Goal: Task Accomplishment & Management: Manage account settings

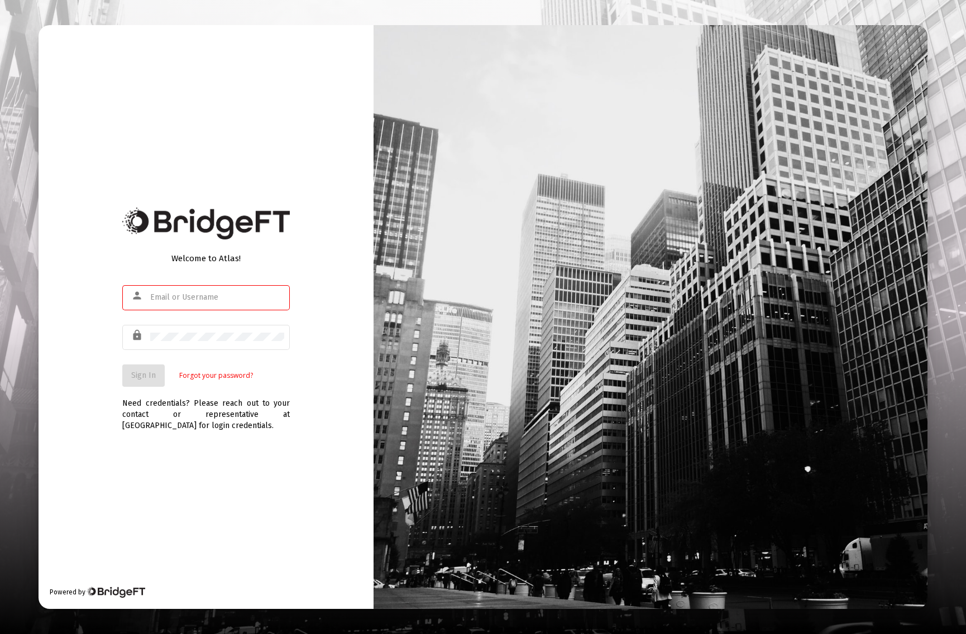
type input "[PERSON_NAME][EMAIL_ADDRESS][DOMAIN_NAME]"
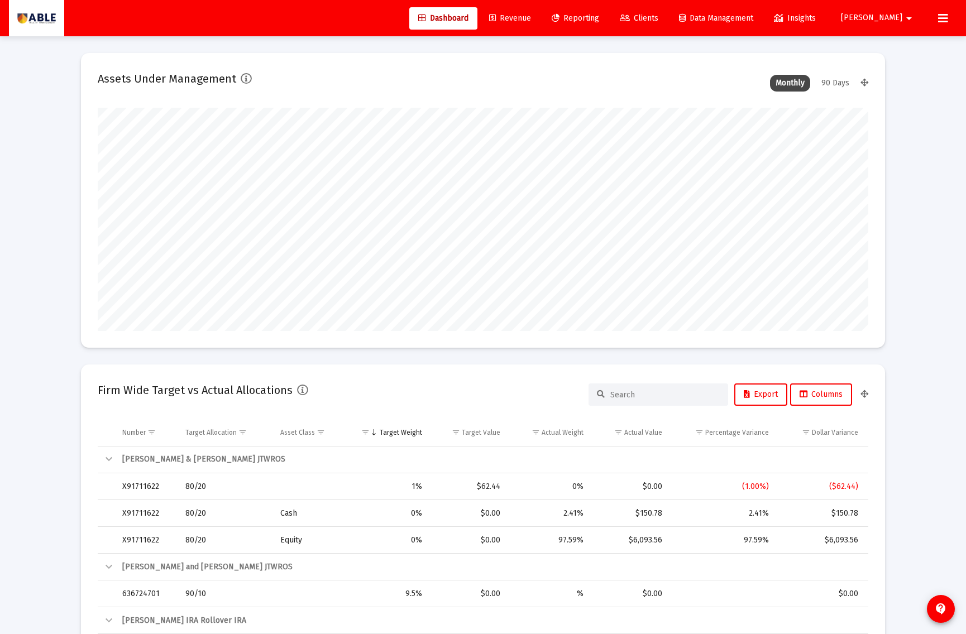
scroll to position [223, 415]
type input "[DATE]"
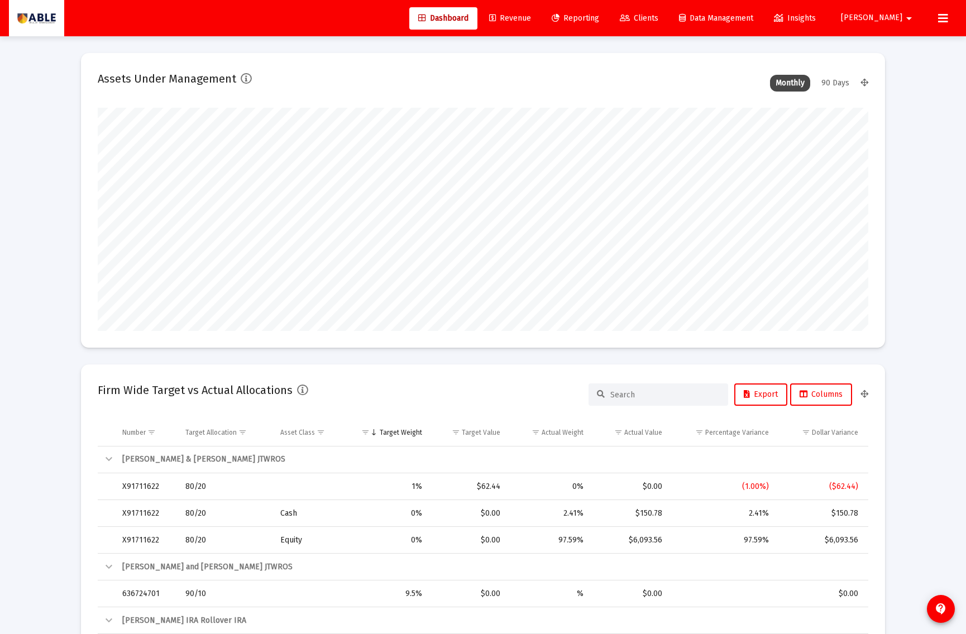
click at [658, 21] on span "Clients" at bounding box center [639, 17] width 39 height 9
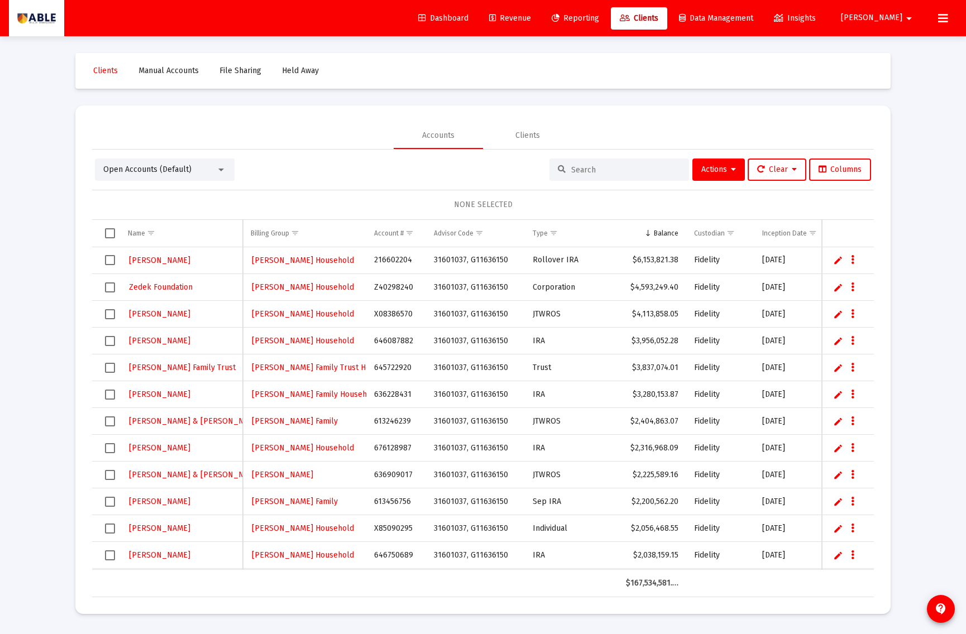
click at [588, 170] on input at bounding box center [625, 169] width 109 height 9
paste input "1098346"
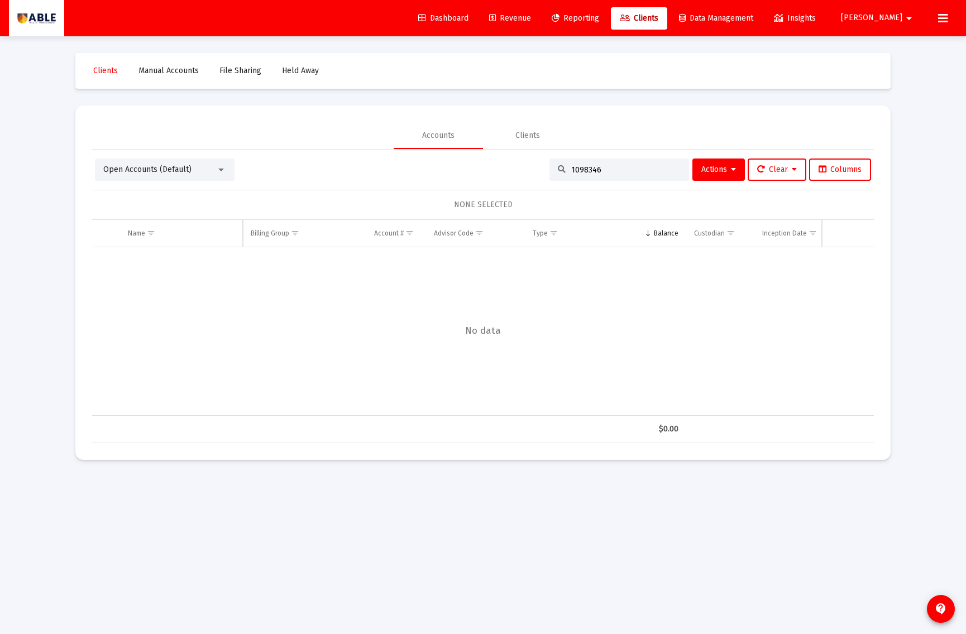
type input "1098346"
click at [531, 20] on span "Revenue" at bounding box center [510, 17] width 42 height 9
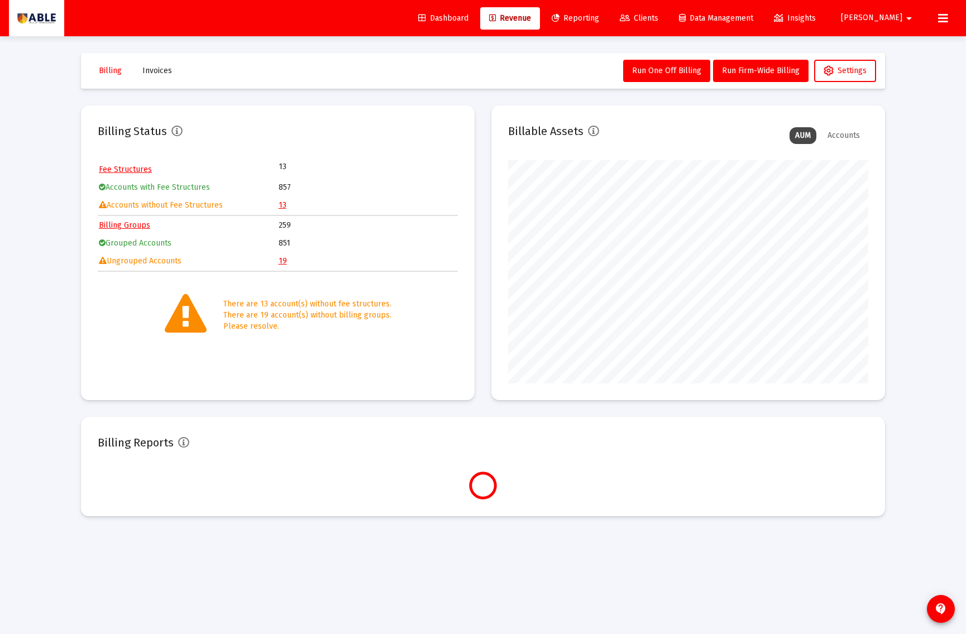
scroll to position [223, 360]
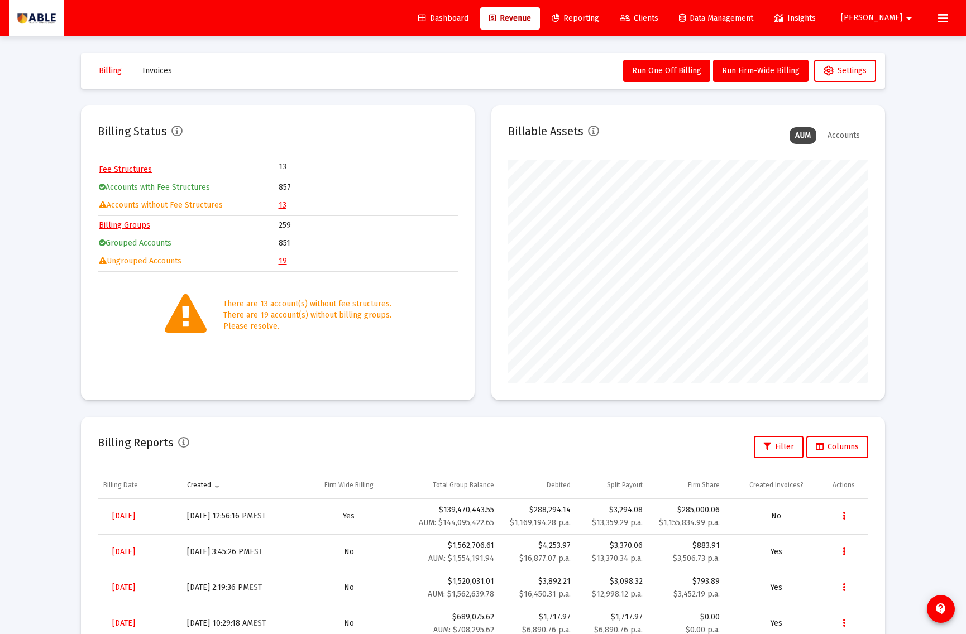
click at [283, 203] on link "13" at bounding box center [283, 204] width 8 height 9
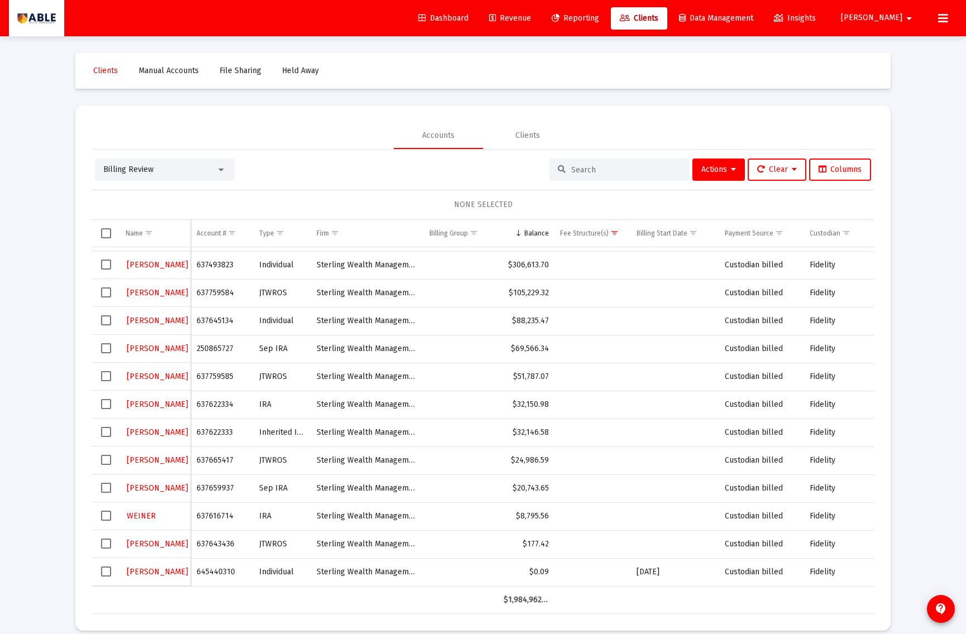
scroll to position [13, 0]
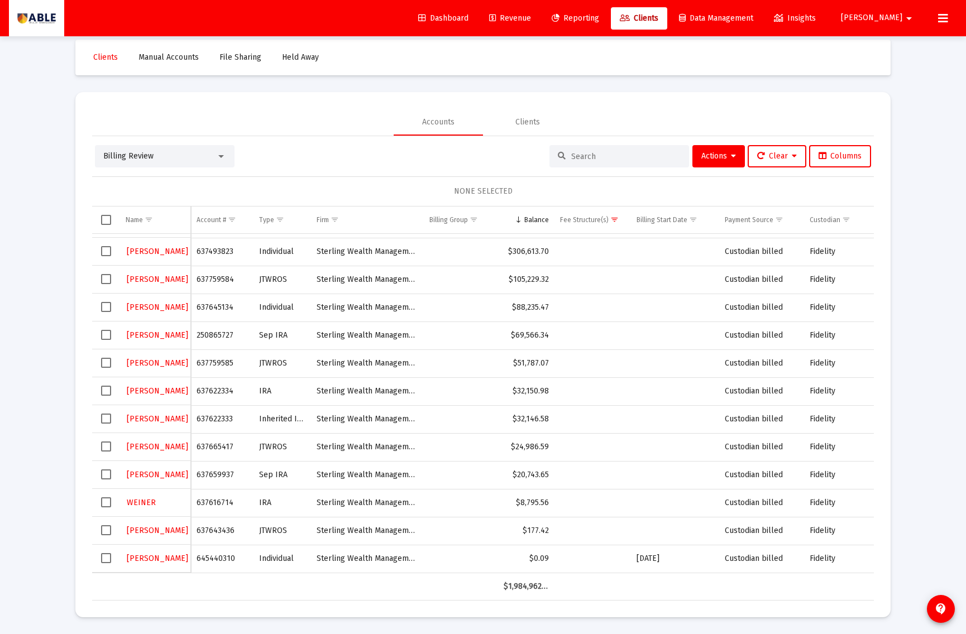
click at [130, 152] on span "Billing Review" at bounding box center [128, 155] width 50 height 9
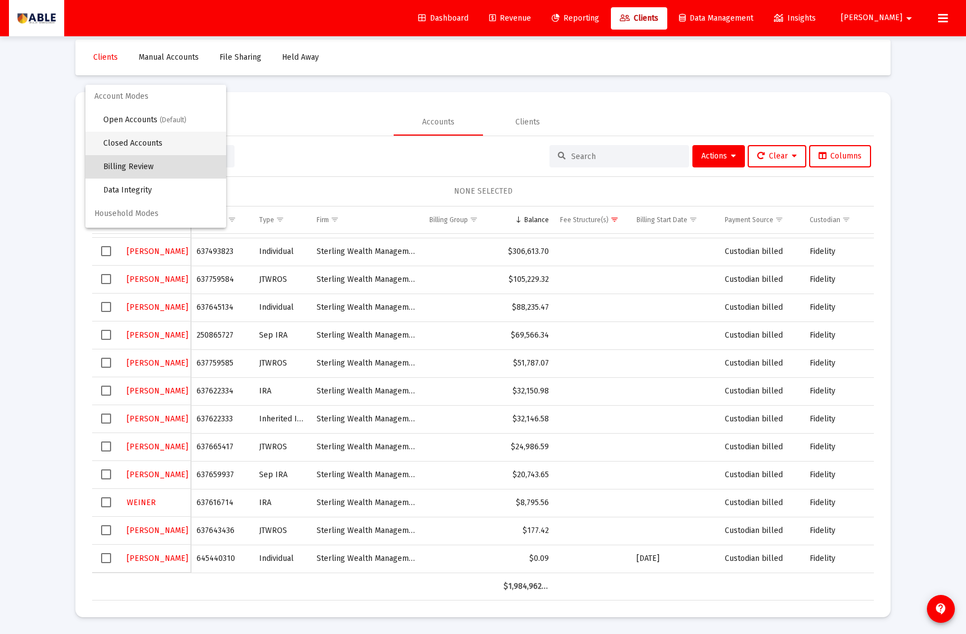
scroll to position [21, 0]
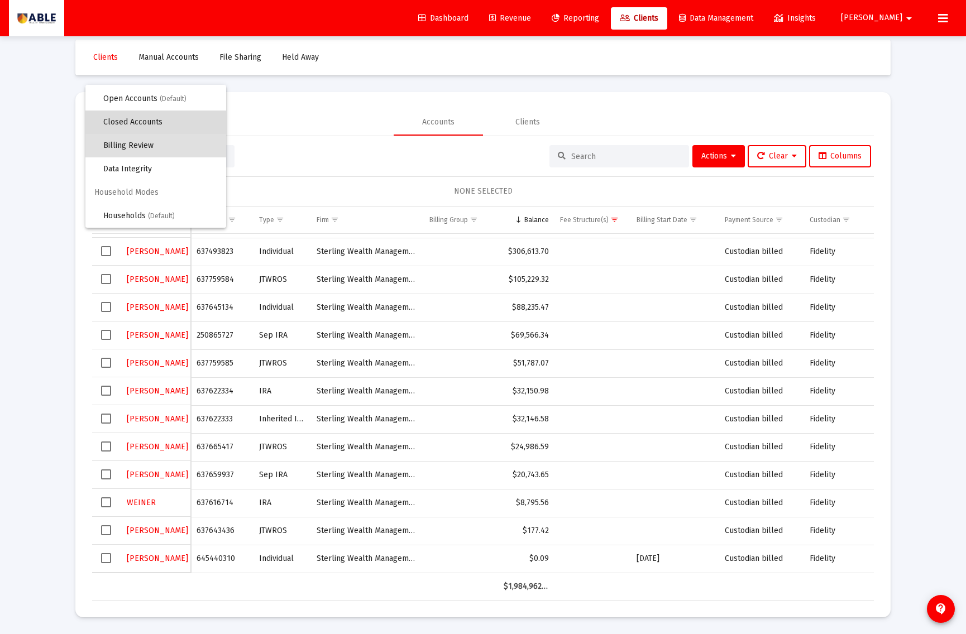
click at [139, 128] on span "Closed Accounts" at bounding box center [160, 122] width 114 height 23
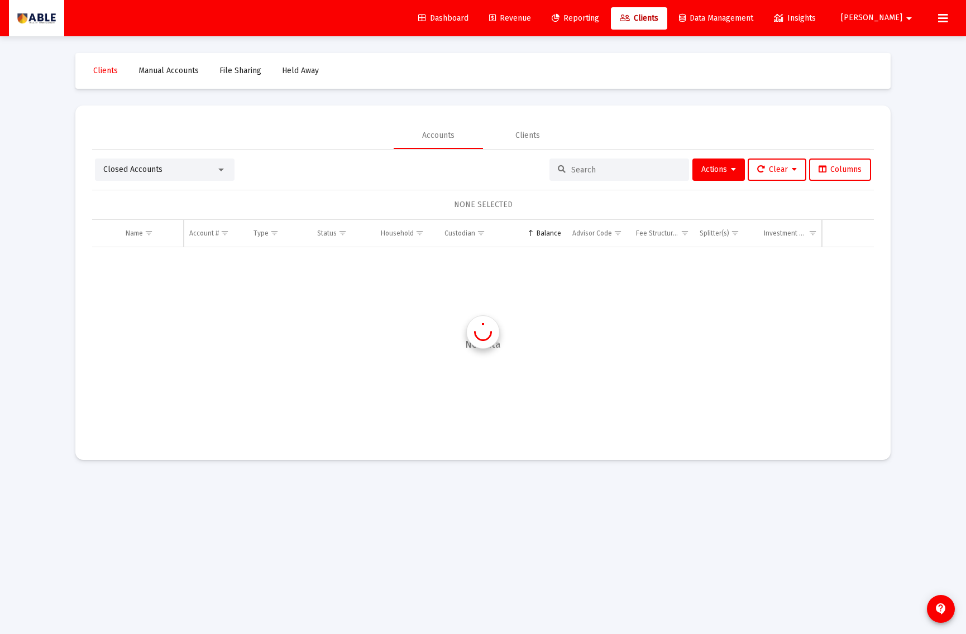
scroll to position [0, 0]
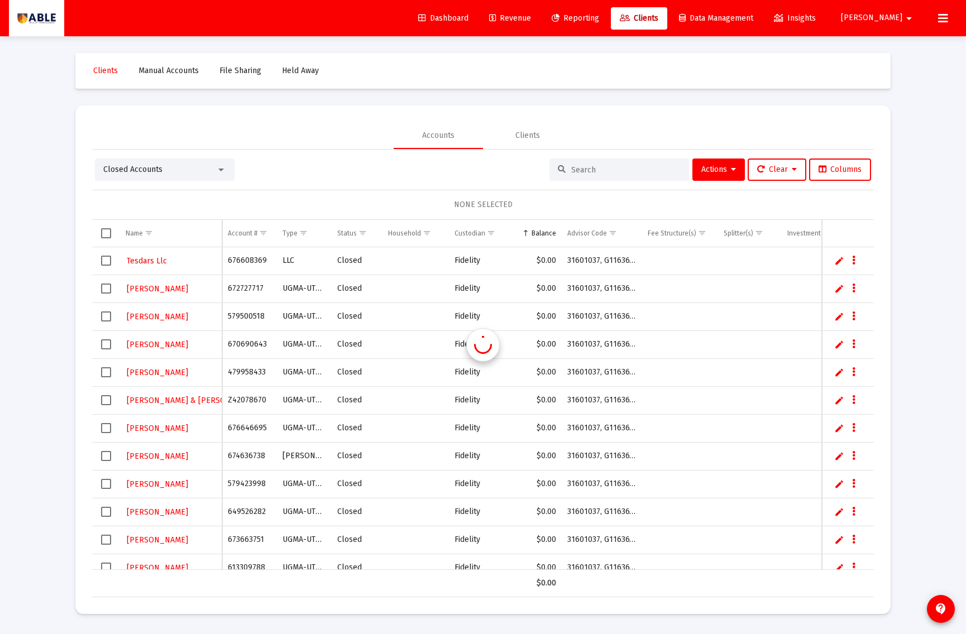
drag, startPoint x: 165, startPoint y: 176, endPoint x: 162, endPoint y: 166, distance: 10.6
click at [165, 175] on div "Closed Accounts" at bounding box center [165, 170] width 140 height 22
click at [621, 165] on input at bounding box center [625, 169] width 109 height 9
paste input "1098346"
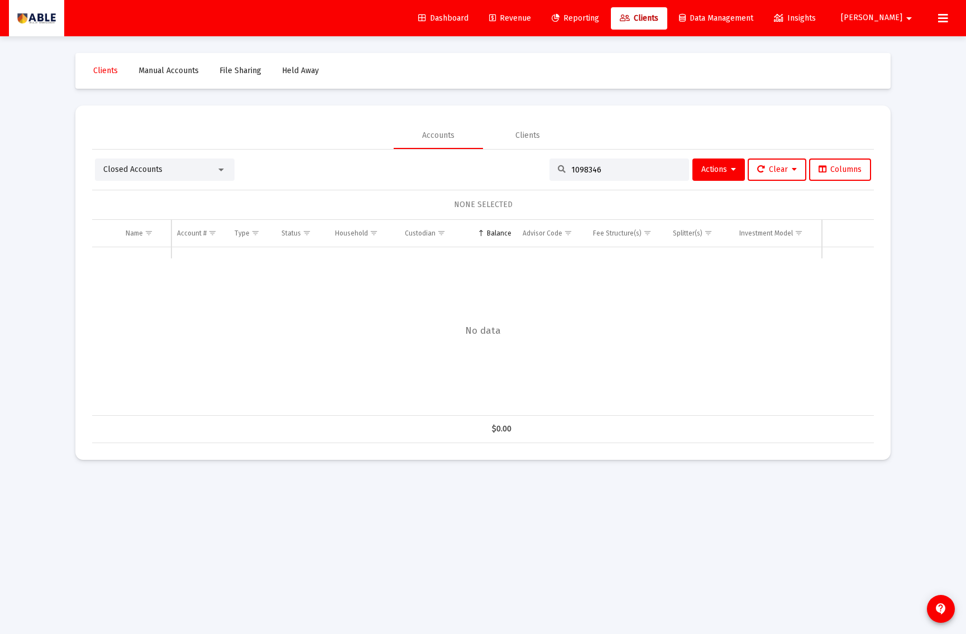
click at [144, 168] on span "Closed Accounts" at bounding box center [132, 169] width 59 height 9
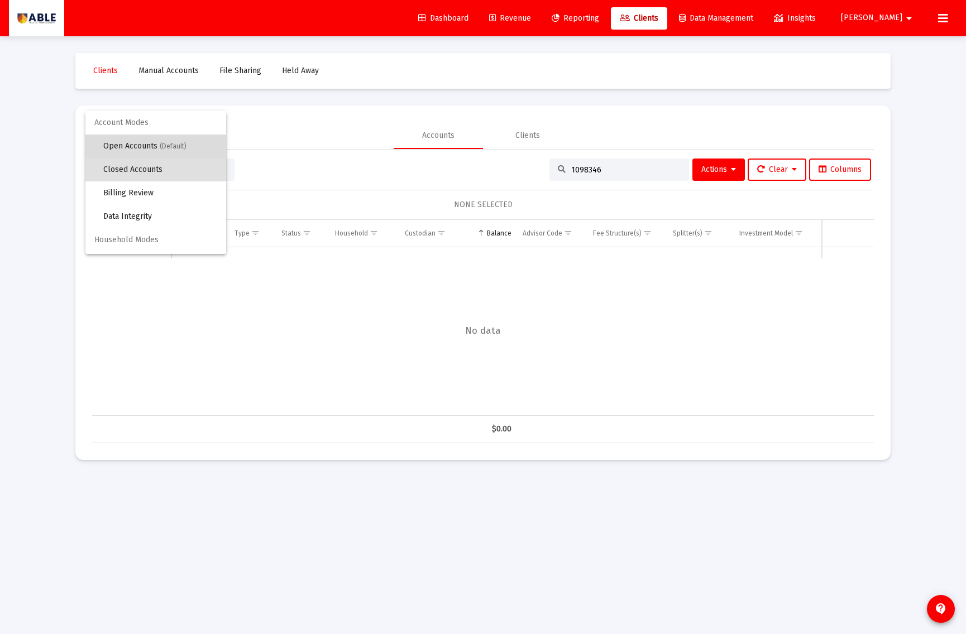
click at [138, 141] on span "Open Accounts (Default)" at bounding box center [160, 146] width 114 height 23
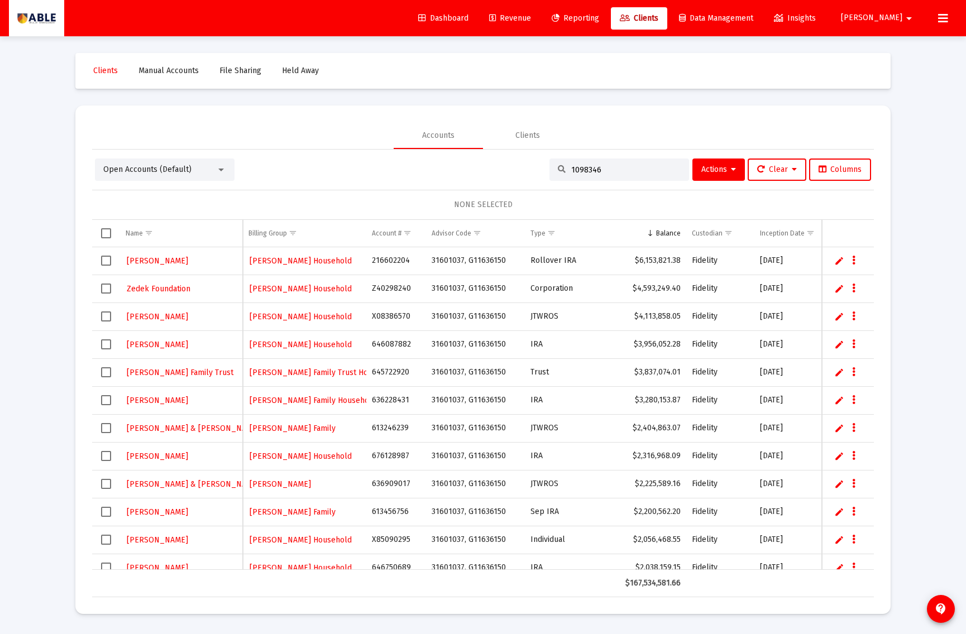
click at [626, 165] on input "1098346" at bounding box center [625, 169] width 109 height 9
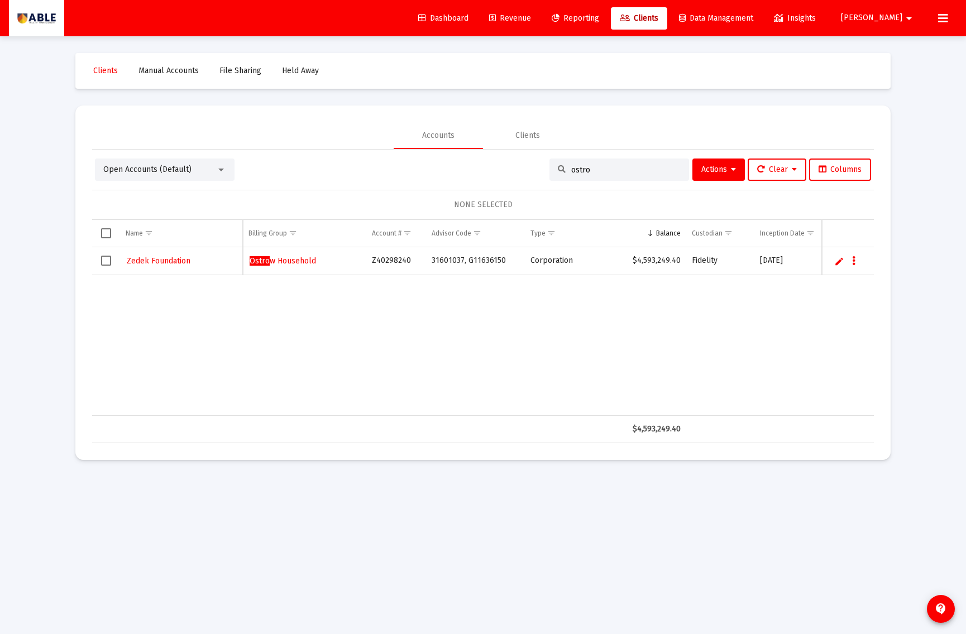
click at [586, 169] on input "ostro" at bounding box center [625, 169] width 109 height 9
click at [592, 175] on div "ostro" at bounding box center [619, 170] width 140 height 22
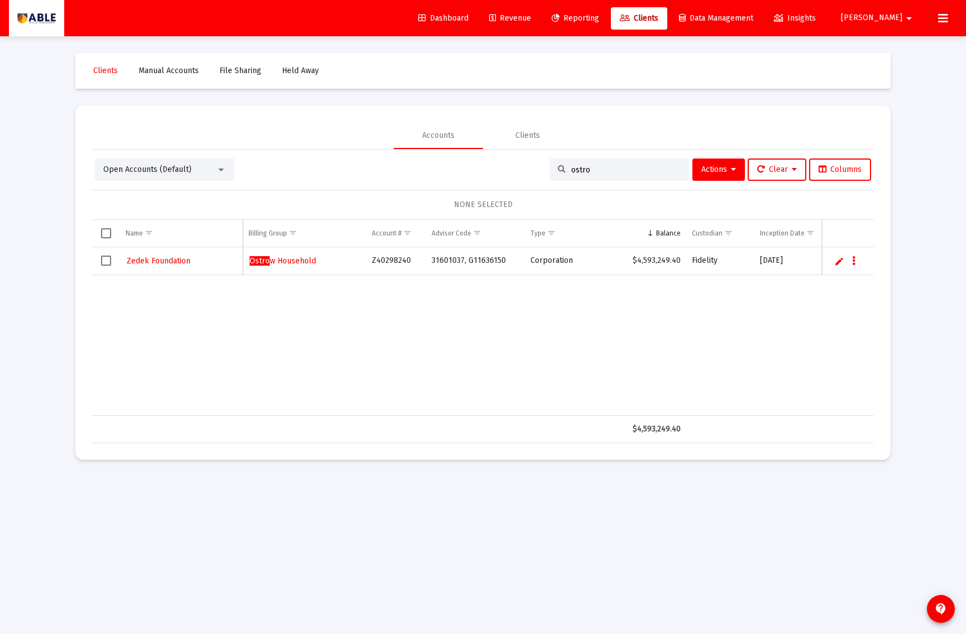
click at [592, 175] on div "ostro" at bounding box center [619, 170] width 140 height 22
click at [587, 169] on input "ostro" at bounding box center [625, 169] width 109 height 9
click at [588, 169] on input "ostro" at bounding box center [625, 169] width 109 height 9
paste input "479797359"
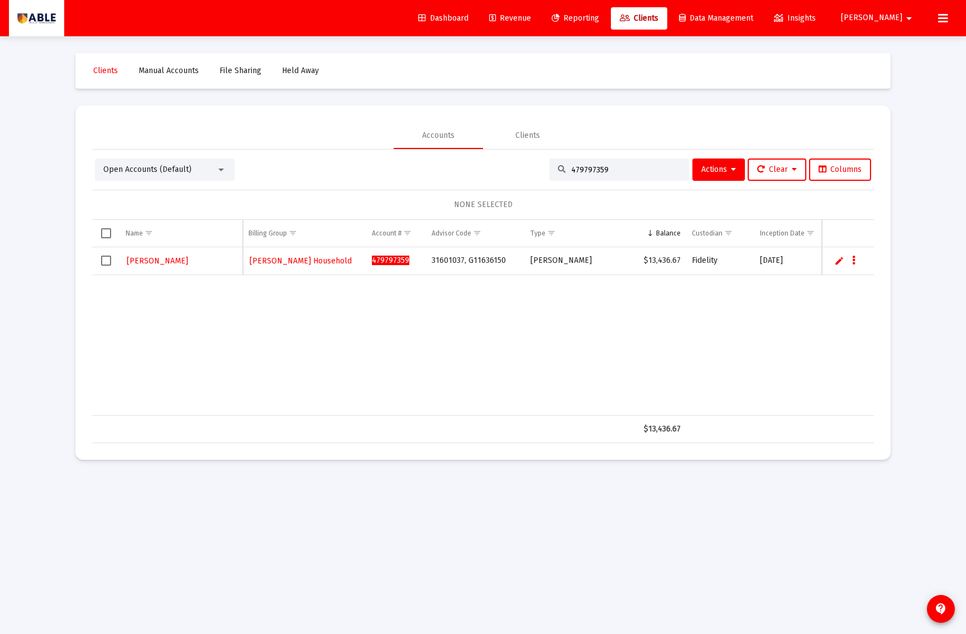
type input "479797359"
click at [291, 260] on span "[PERSON_NAME] Household" at bounding box center [301, 260] width 102 height 9
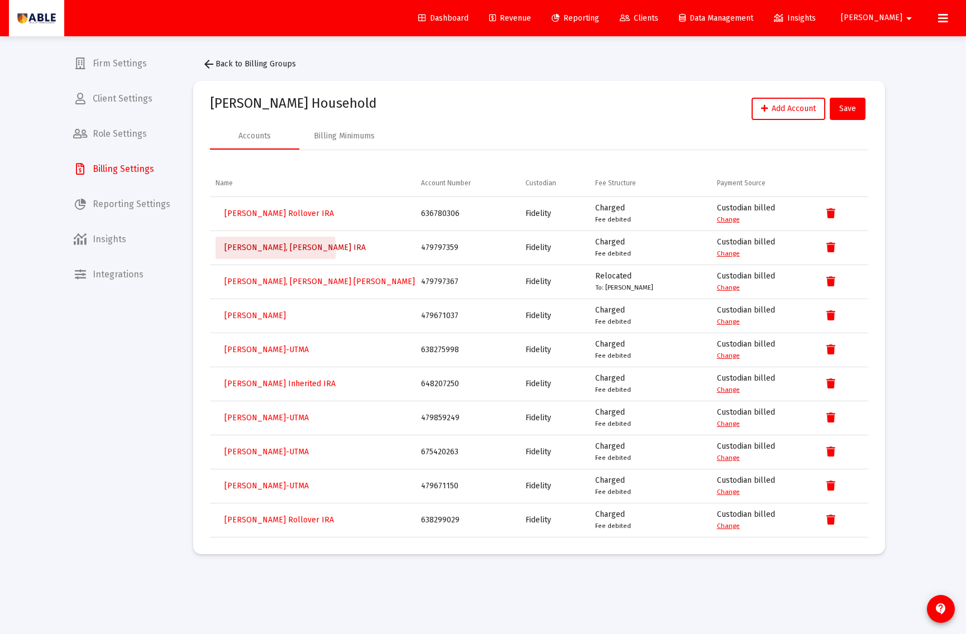
click at [275, 249] on span "[PERSON_NAME], [PERSON_NAME] IRA" at bounding box center [294, 247] width 141 height 9
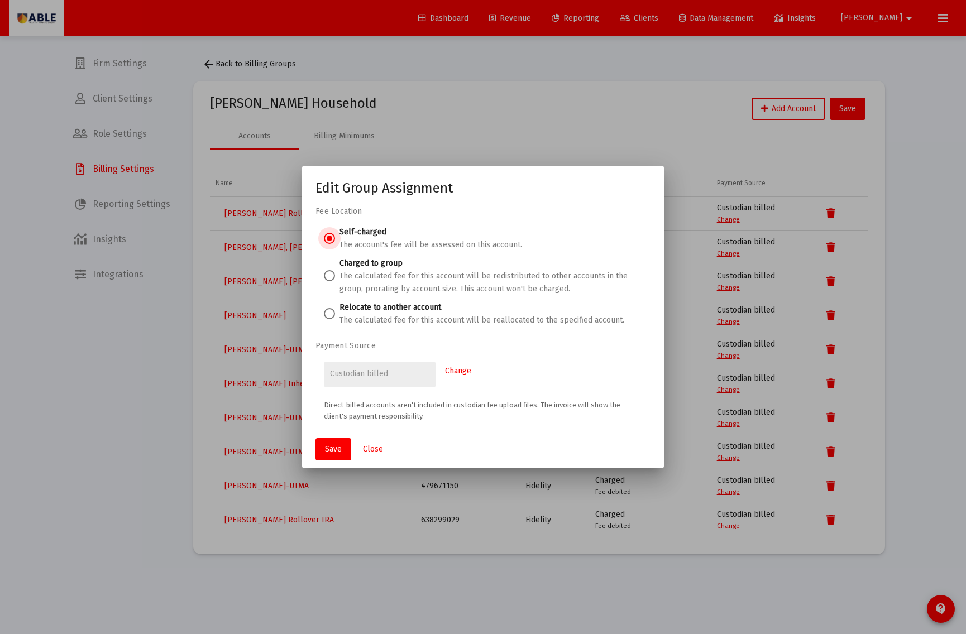
click at [329, 312] on span at bounding box center [329, 313] width 11 height 11
click at [329, 312] on input "Relocate to another account The calculated fee for this account will be realloc…" at bounding box center [329, 313] width 11 height 11
radio input "true"
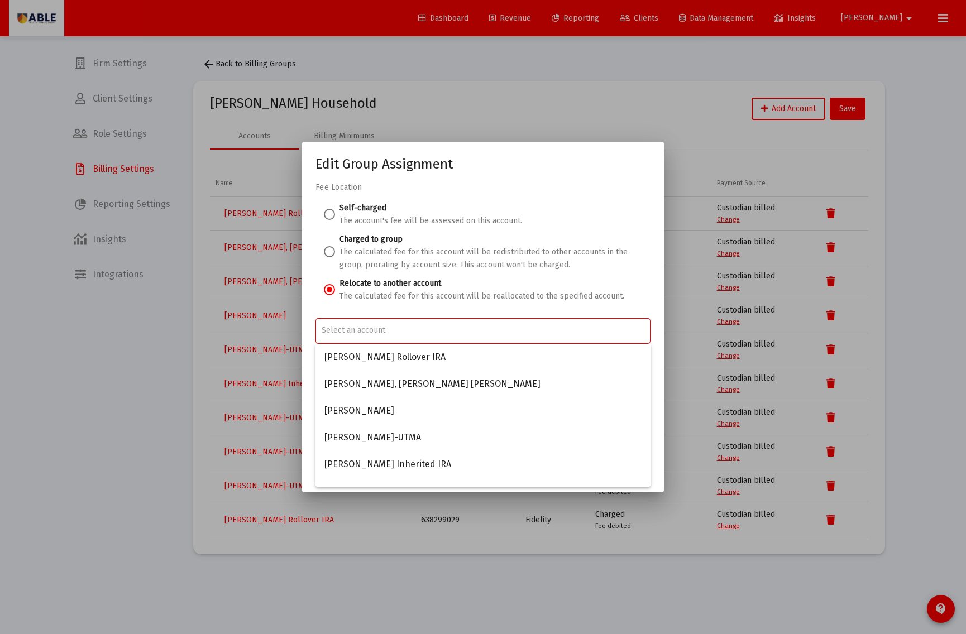
click at [371, 331] on input "Account Options" at bounding box center [483, 330] width 323 height 9
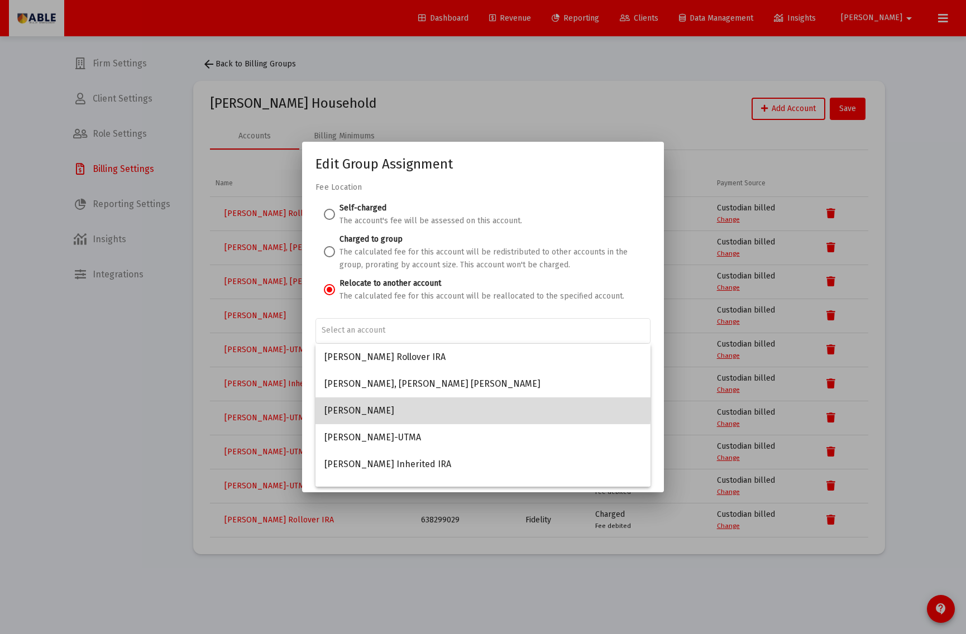
click at [415, 405] on span "[PERSON_NAME]" at bounding box center [482, 411] width 317 height 27
type input "[PERSON_NAME]"
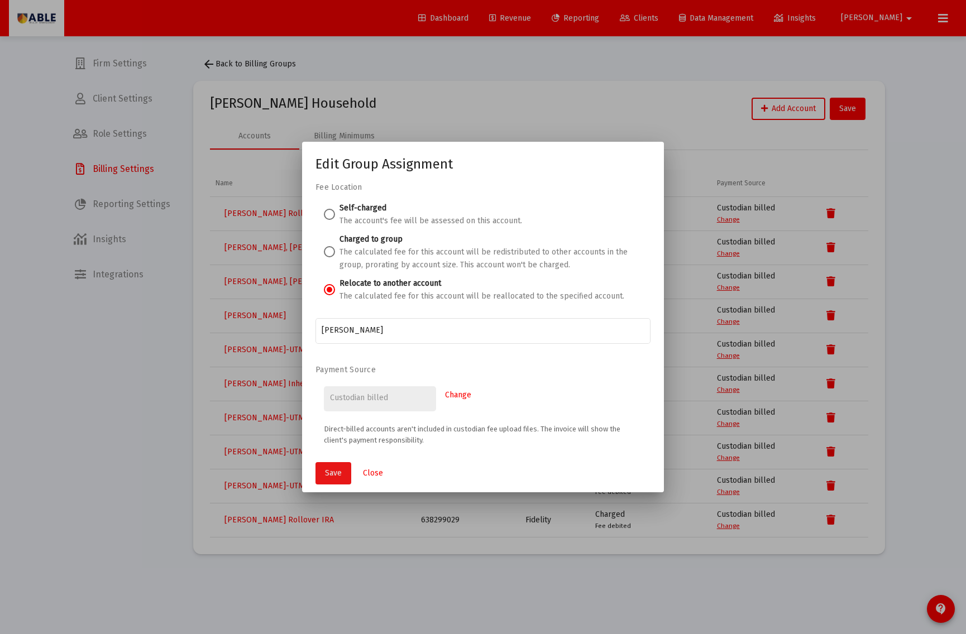
click at [337, 467] on button "Save" at bounding box center [333, 473] width 36 height 22
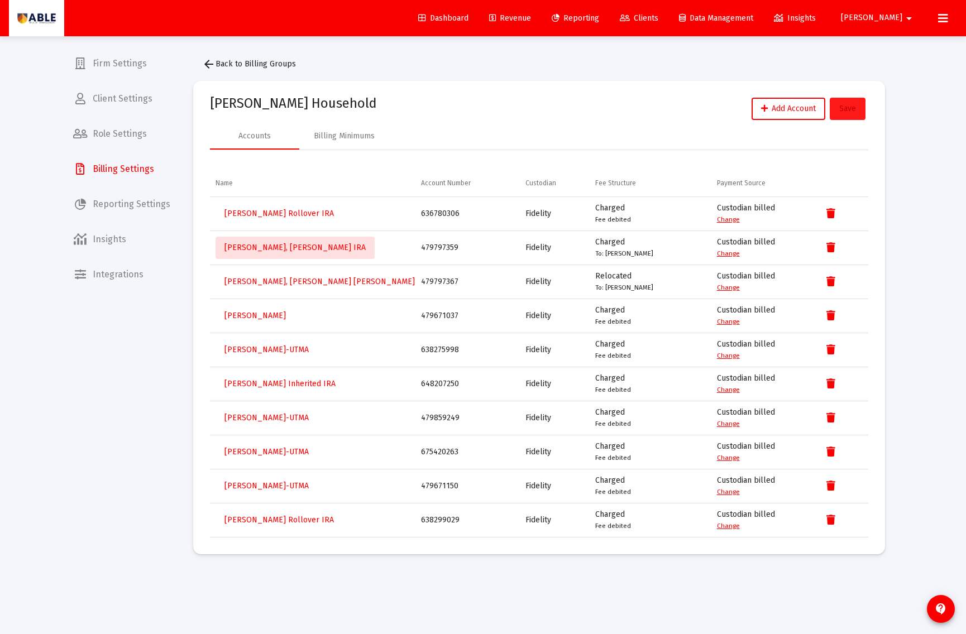
click at [844, 116] on button "Save" at bounding box center [848, 109] width 36 height 22
click at [247, 63] on span "arrow_back Back to Billing Groups" at bounding box center [249, 63] width 94 height 9
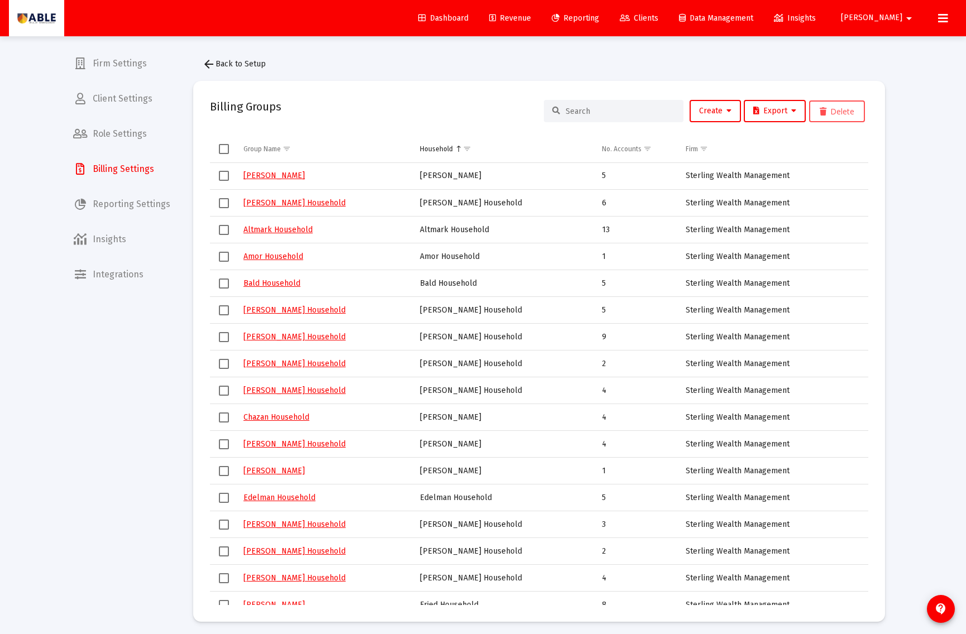
click at [606, 119] on div at bounding box center [614, 111] width 140 height 22
click at [612, 108] on input at bounding box center [620, 111] width 109 height 9
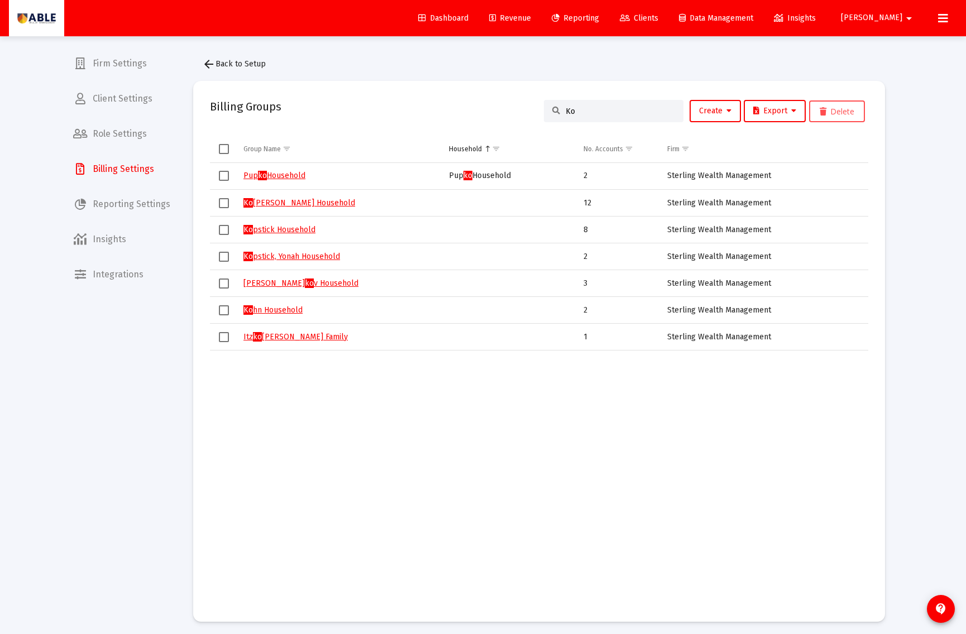
scroll to position [1, 0]
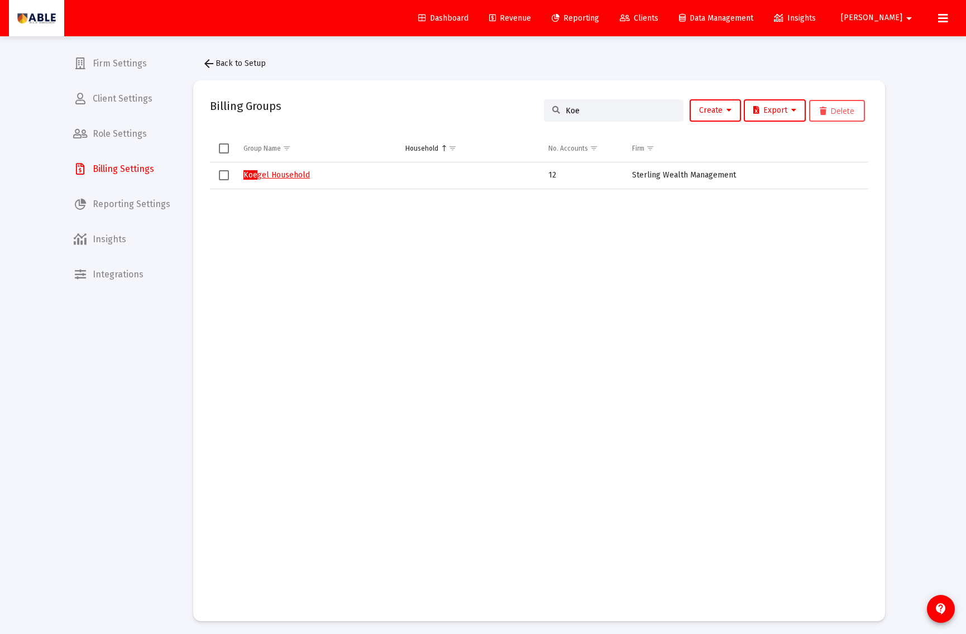
type input "Koe"
click at [283, 174] on link "Koe gel Household" at bounding box center [276, 174] width 66 height 9
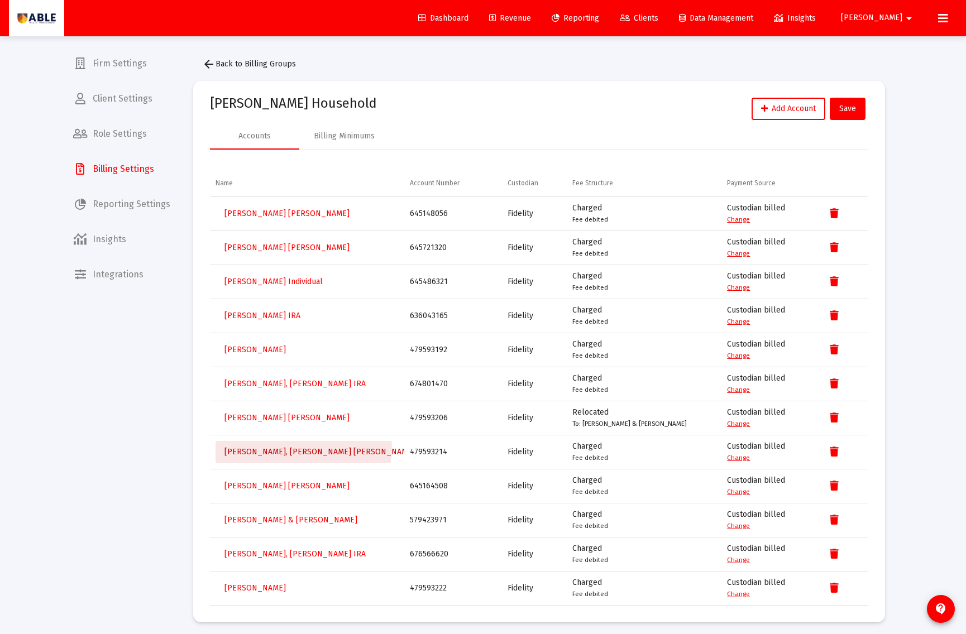
click at [303, 451] on span "[PERSON_NAME], [PERSON_NAME] [PERSON_NAME]" at bounding box center [319, 451] width 190 height 9
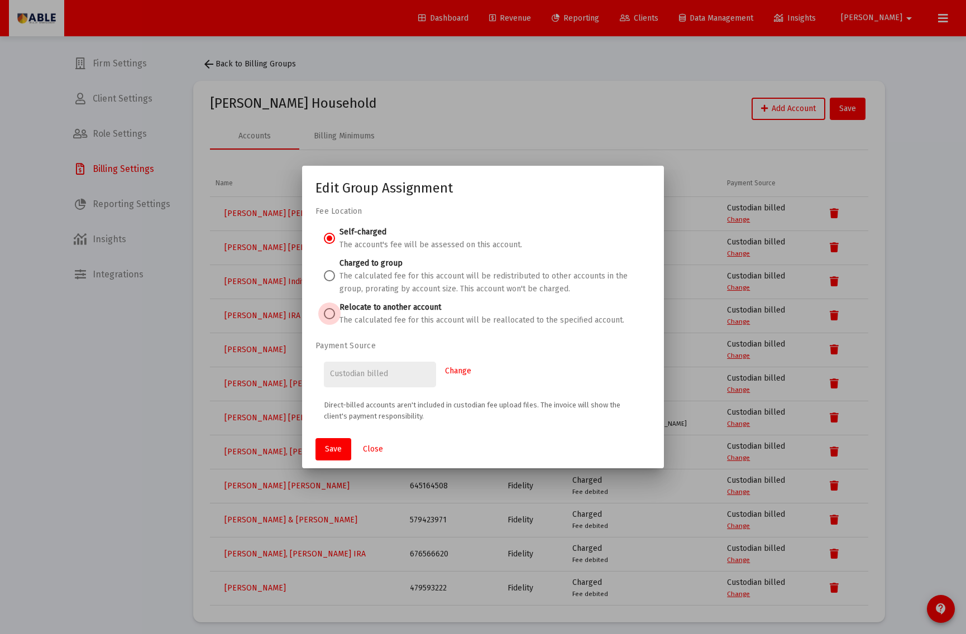
click at [369, 305] on label "Relocate to another account" at bounding box center [390, 307] width 102 height 9
click at [328, 312] on span at bounding box center [329, 313] width 11 height 11
click at [328, 312] on input "Relocate to another account The calculated fee for this account will be realloc…" at bounding box center [329, 313] width 11 height 11
radio input "true"
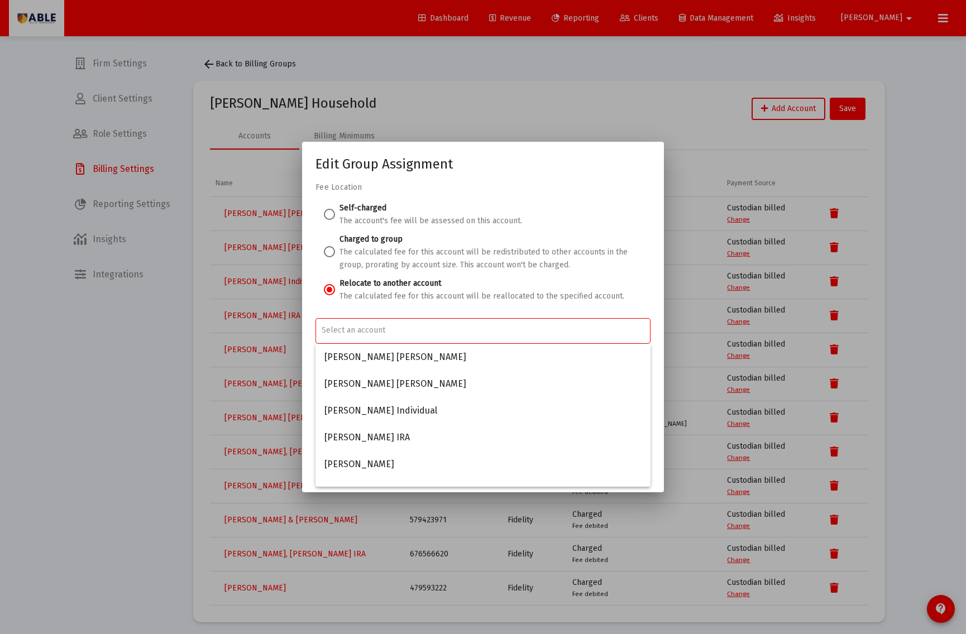
click at [355, 332] on input "Account Options" at bounding box center [483, 330] width 323 height 9
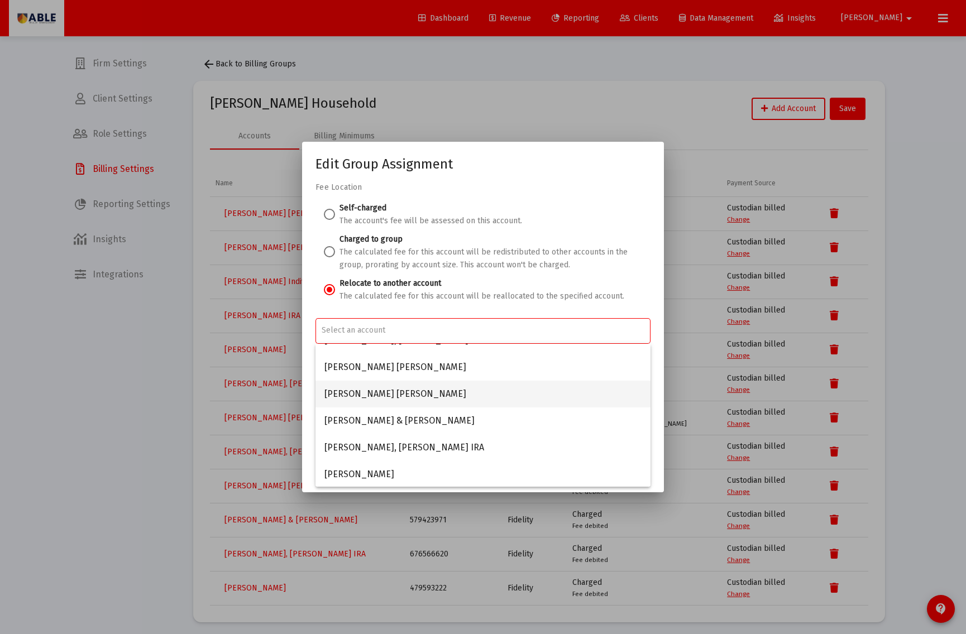
scroll to position [152, 0]
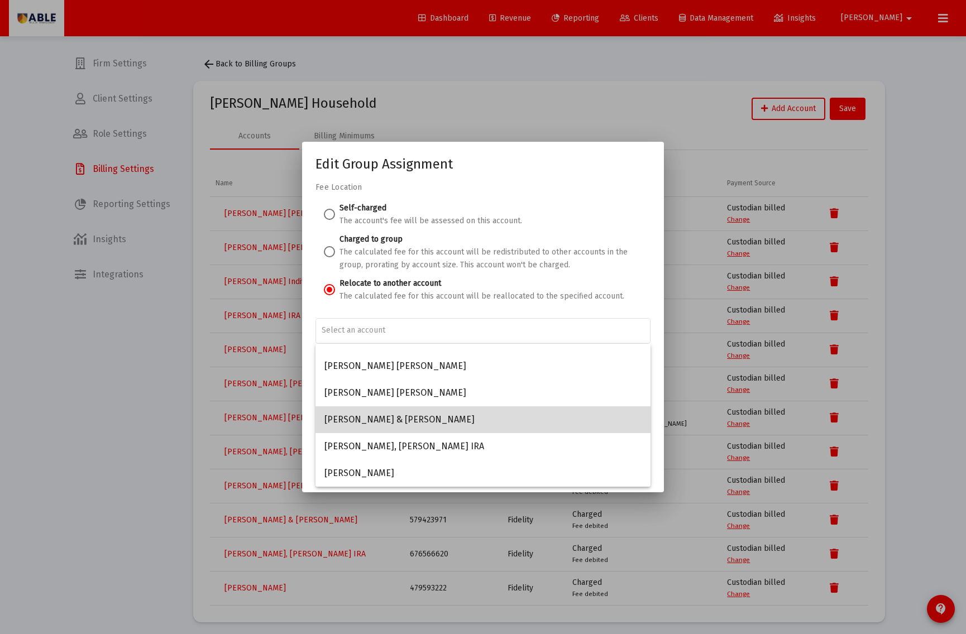
click at [389, 420] on span "[PERSON_NAME] & [PERSON_NAME]" at bounding box center [482, 419] width 317 height 27
type input "[PERSON_NAME] & [PERSON_NAME]"
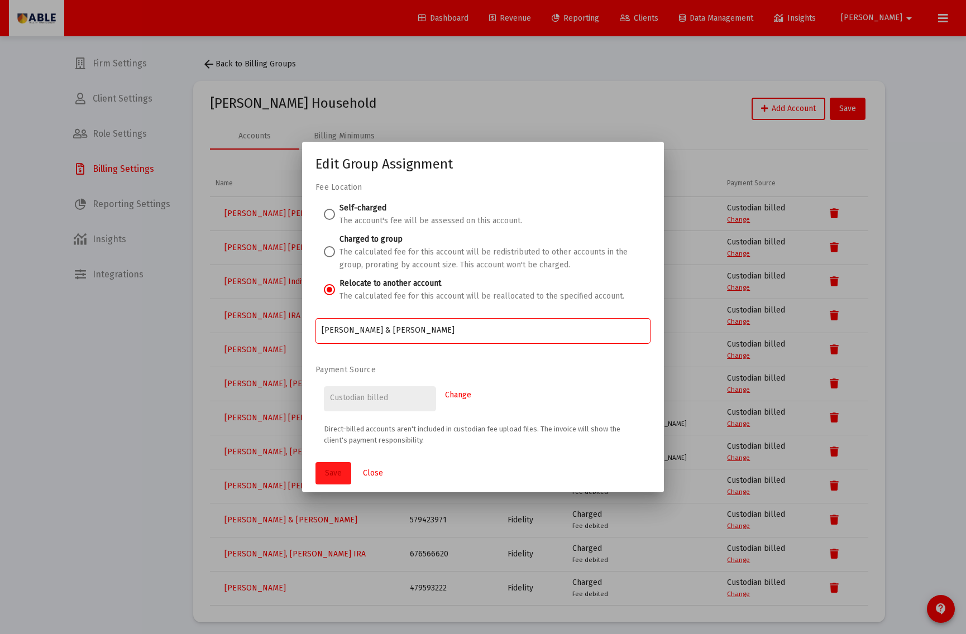
click at [331, 471] on span "Save" at bounding box center [333, 472] width 17 height 9
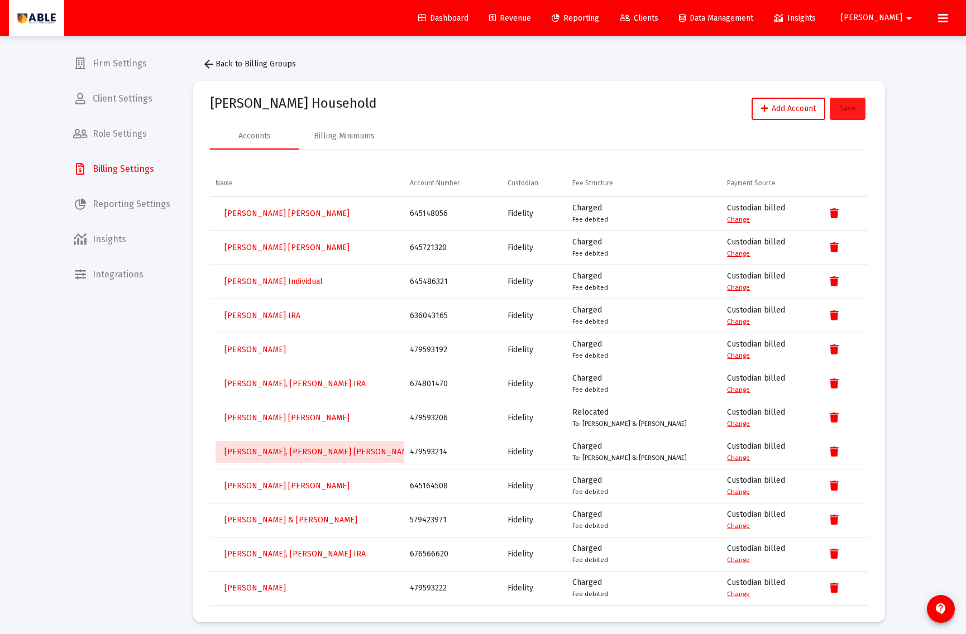
click at [844, 107] on span "Save" at bounding box center [847, 108] width 17 height 9
click at [232, 65] on span "arrow_back Back to Billing Groups" at bounding box center [249, 63] width 94 height 9
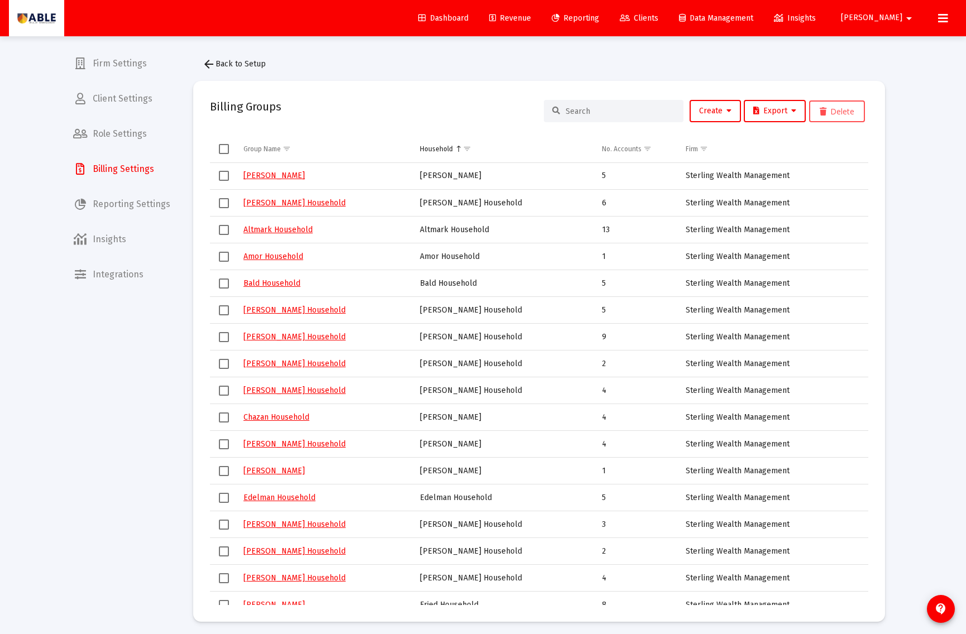
click at [600, 110] on input at bounding box center [620, 111] width 109 height 9
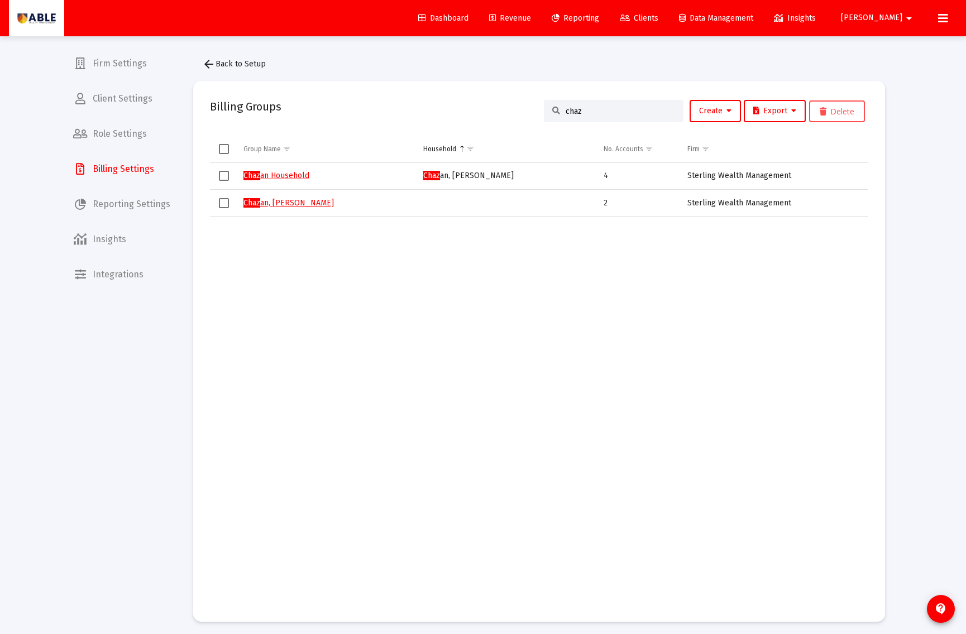
type input "chaz"
click at [437, 240] on td "Data grid" at bounding box center [508, 411] width 180 height 389
click at [312, 203] on link "Chaz an, [PERSON_NAME]" at bounding box center [288, 202] width 90 height 9
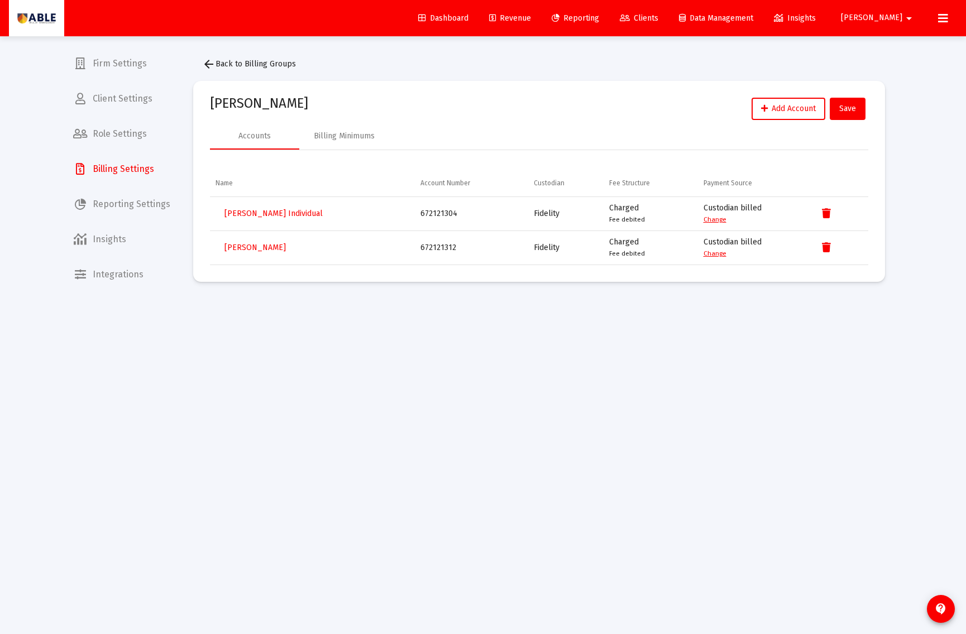
click at [226, 66] on span "arrow_back Back to Billing Groups" at bounding box center [249, 63] width 94 height 9
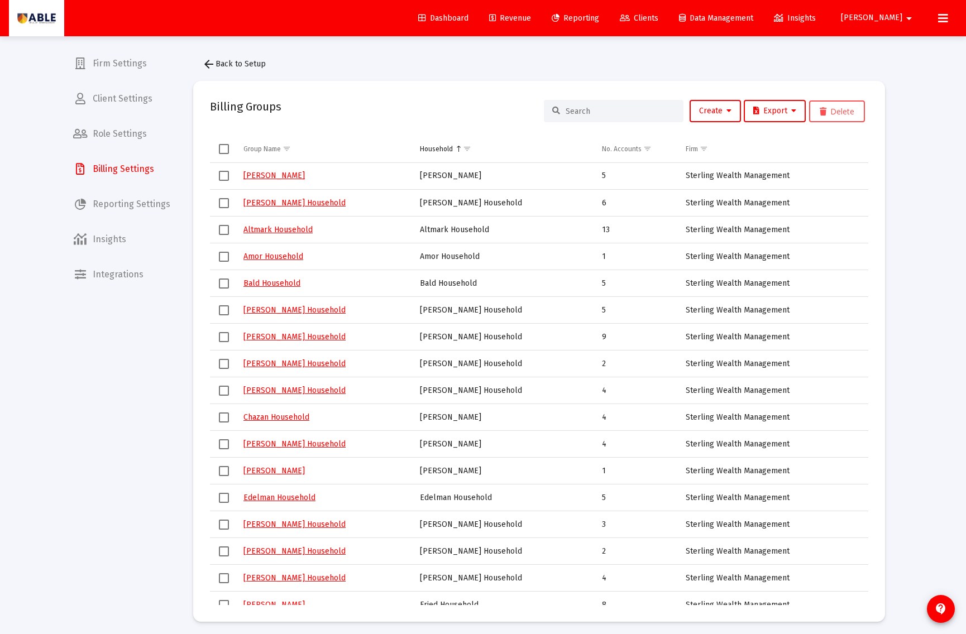
click at [621, 114] on input at bounding box center [620, 111] width 109 height 9
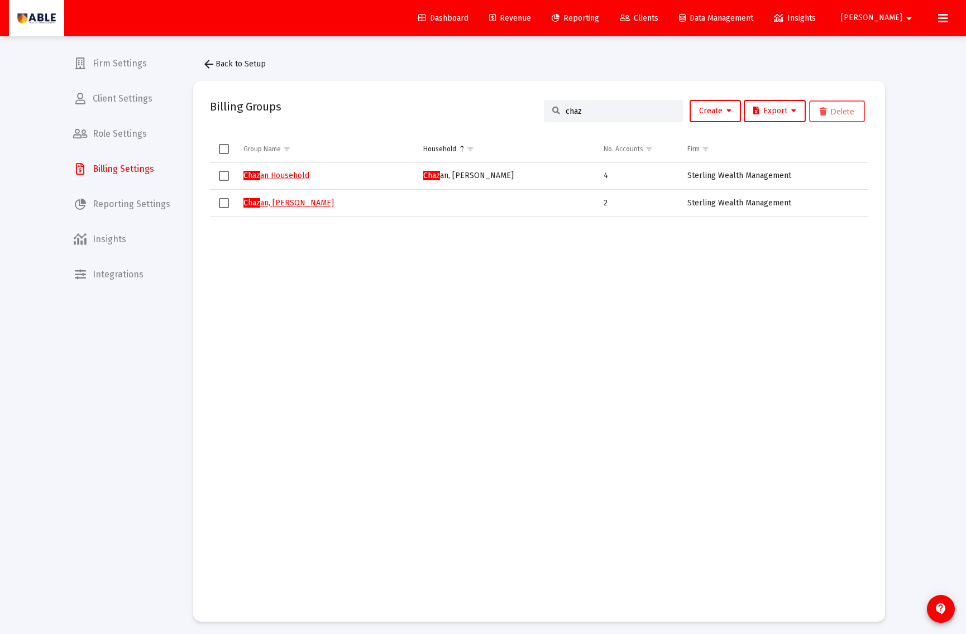
type input "chaz"
click at [294, 175] on link "Chaz an Household" at bounding box center [276, 175] width 66 height 9
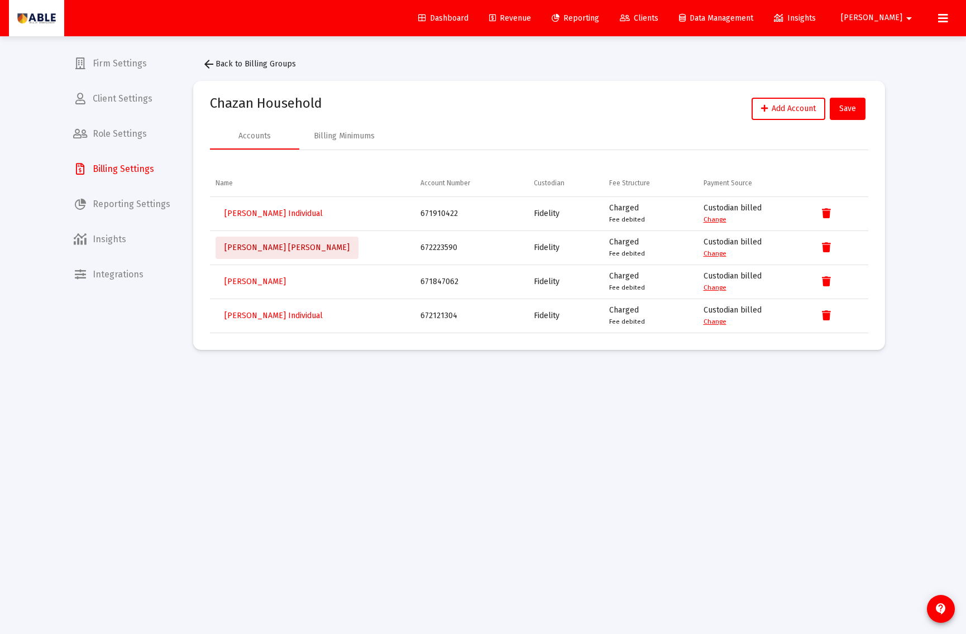
click at [293, 252] on span "[PERSON_NAME] [PERSON_NAME]" at bounding box center [286, 247] width 125 height 9
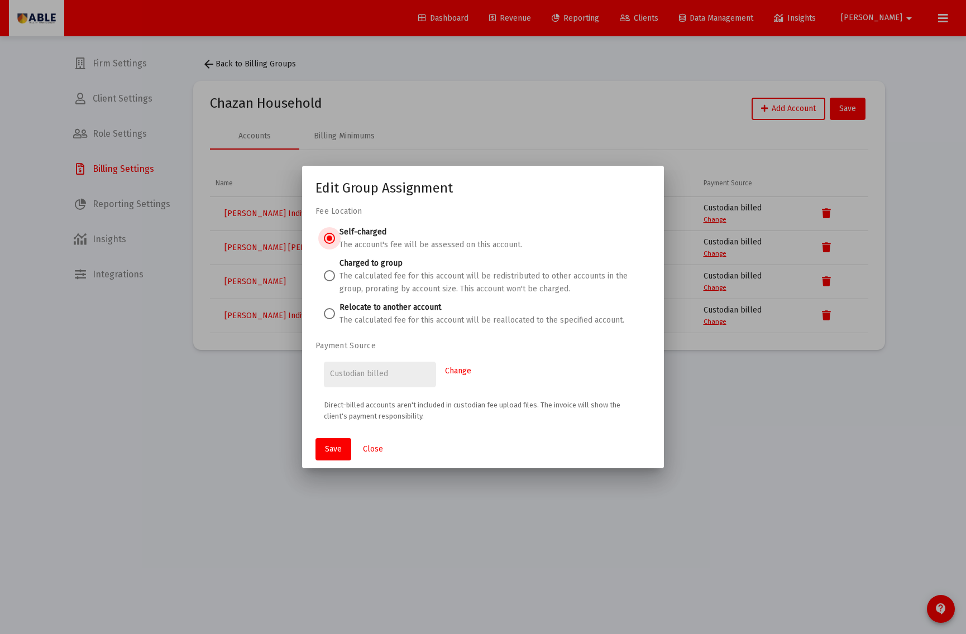
click at [332, 315] on span at bounding box center [329, 313] width 11 height 11
click at [332, 315] on input "Relocate to another account The calculated fee for this account will be realloc…" at bounding box center [329, 313] width 11 height 11
radio input "true"
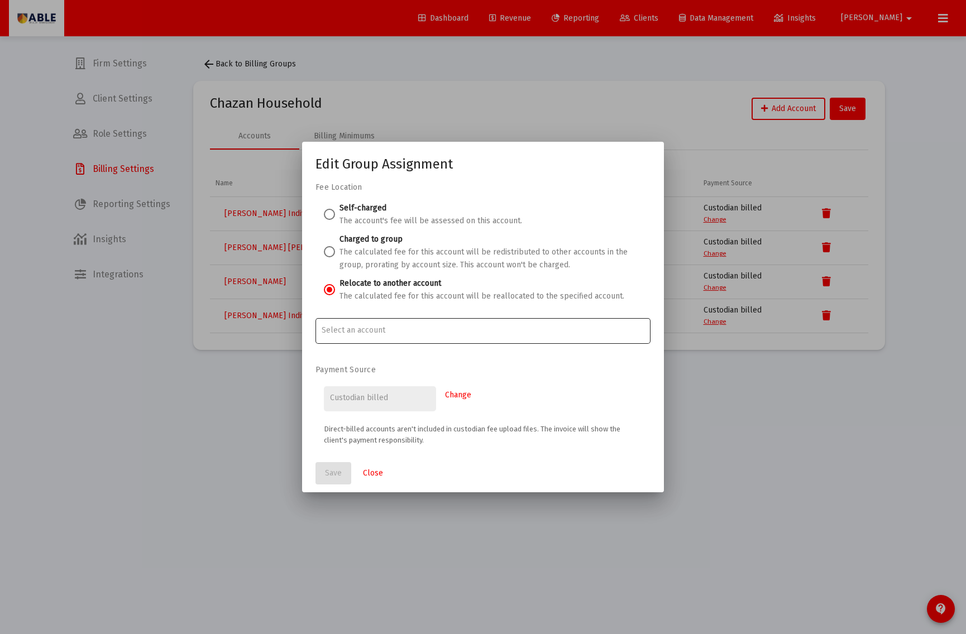
click at [373, 331] on input "Account Options" at bounding box center [483, 330] width 323 height 9
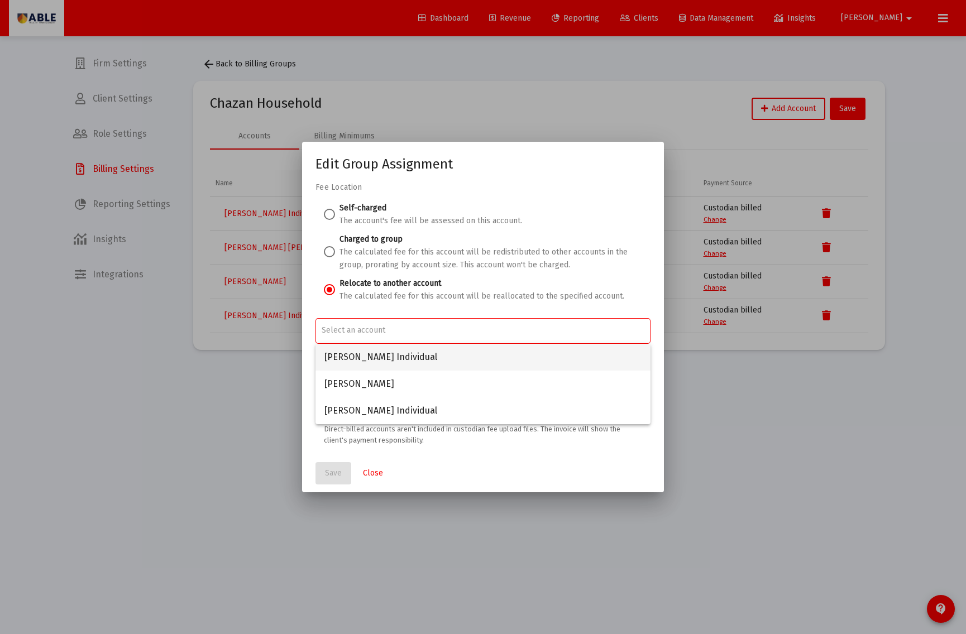
click at [391, 358] on span "[PERSON_NAME] Individual" at bounding box center [482, 357] width 317 height 27
type input "[PERSON_NAME] Individual"
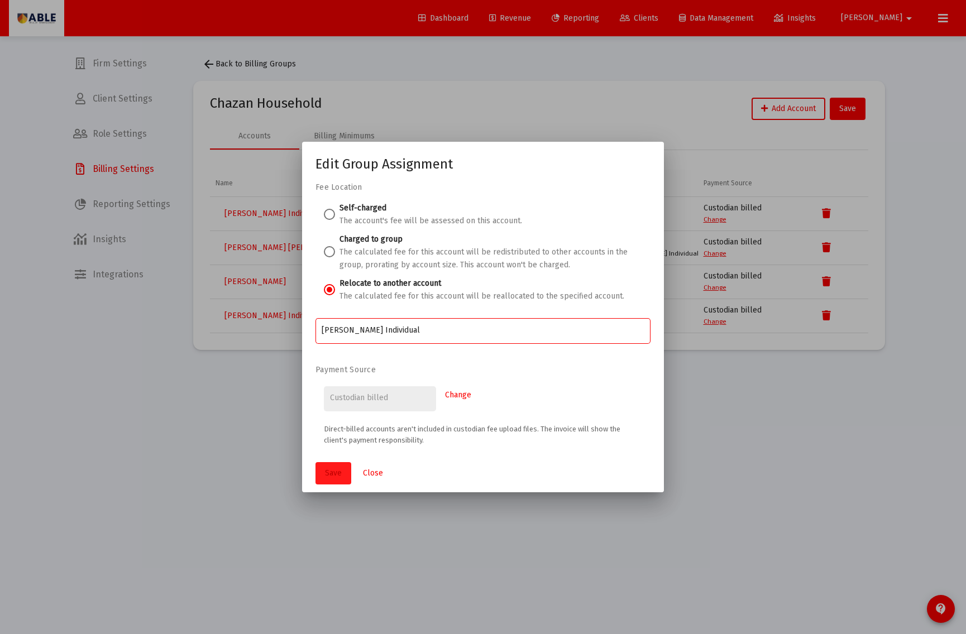
click at [337, 465] on button "Save" at bounding box center [333, 473] width 36 height 22
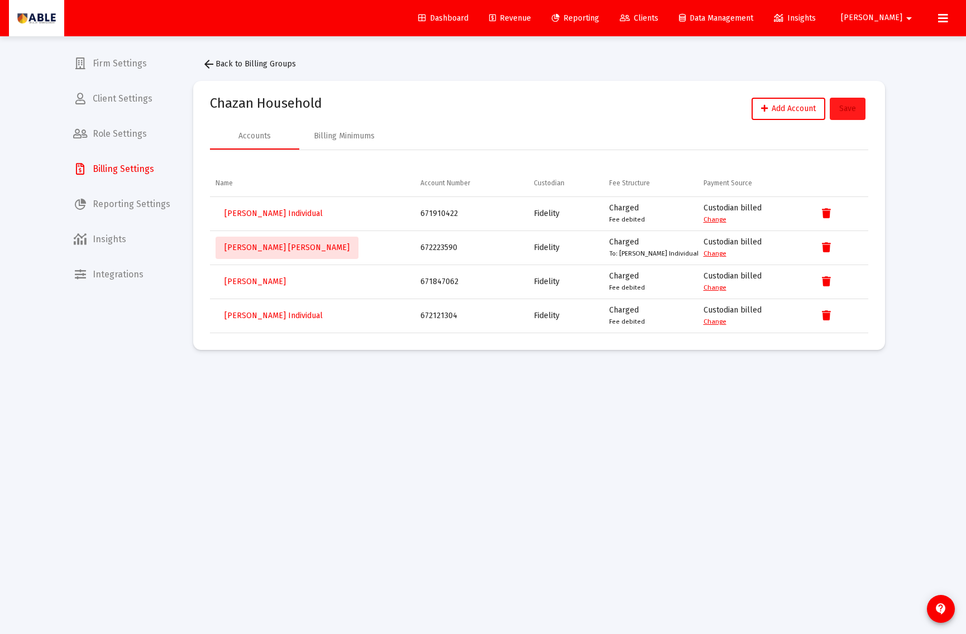
click at [843, 107] on span "Save" at bounding box center [847, 108] width 17 height 9
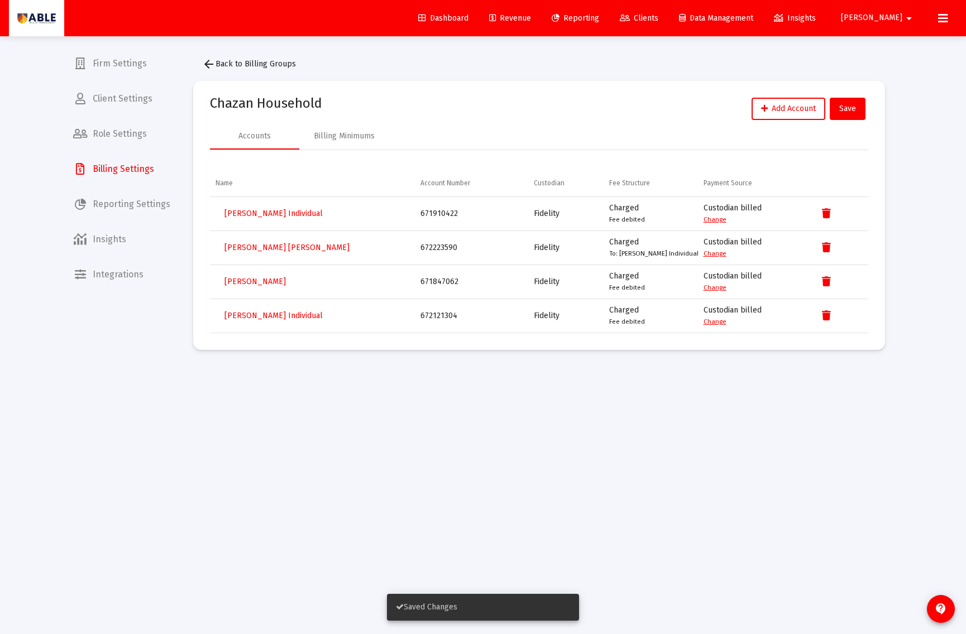
click at [446, 315] on div "672121304" at bounding box center [471, 315] width 102 height 11
copy div "672121304"
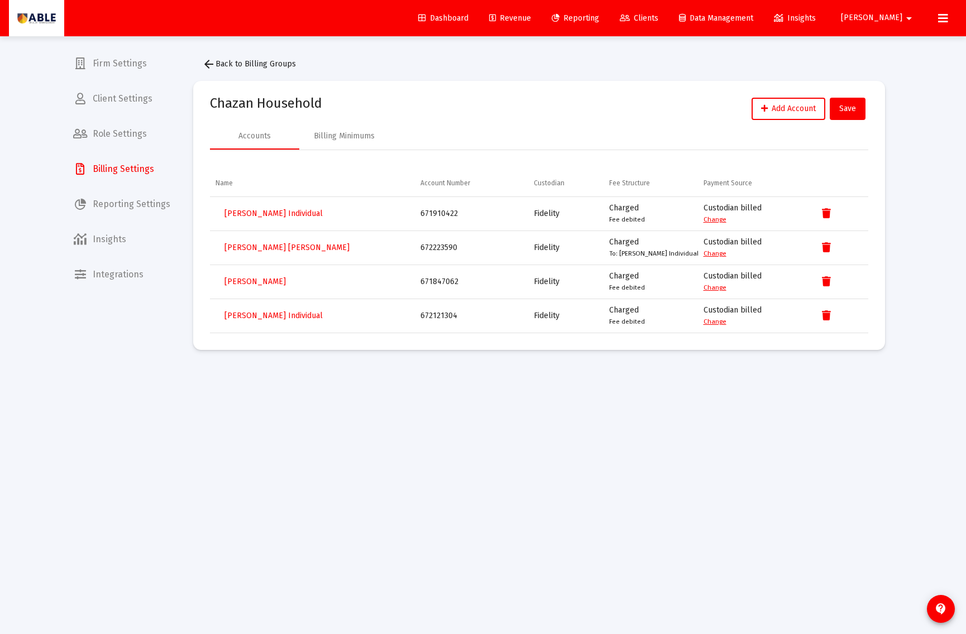
click at [237, 65] on span "arrow_back Back to Billing Groups" at bounding box center [249, 63] width 94 height 9
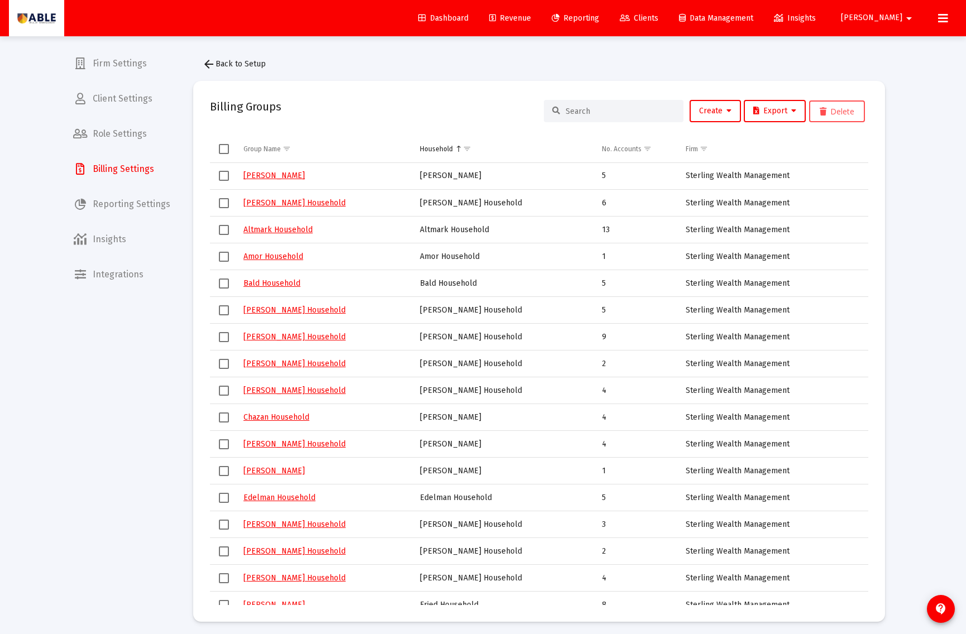
click at [628, 121] on div at bounding box center [614, 111] width 140 height 22
click at [621, 110] on input at bounding box center [620, 111] width 109 height 9
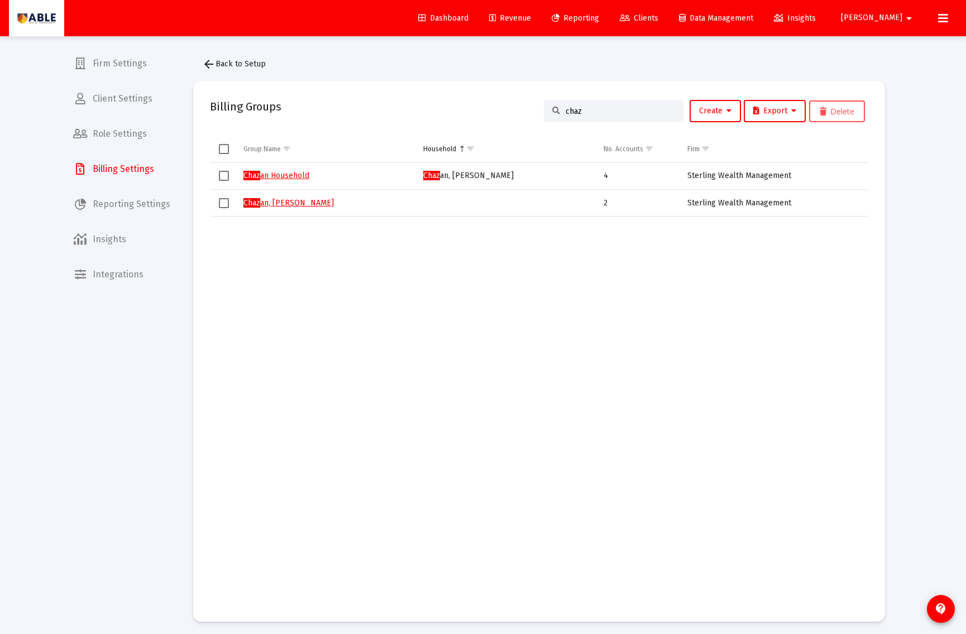
type input "chaz"
click at [281, 173] on link "Chaz an Household" at bounding box center [276, 175] width 66 height 9
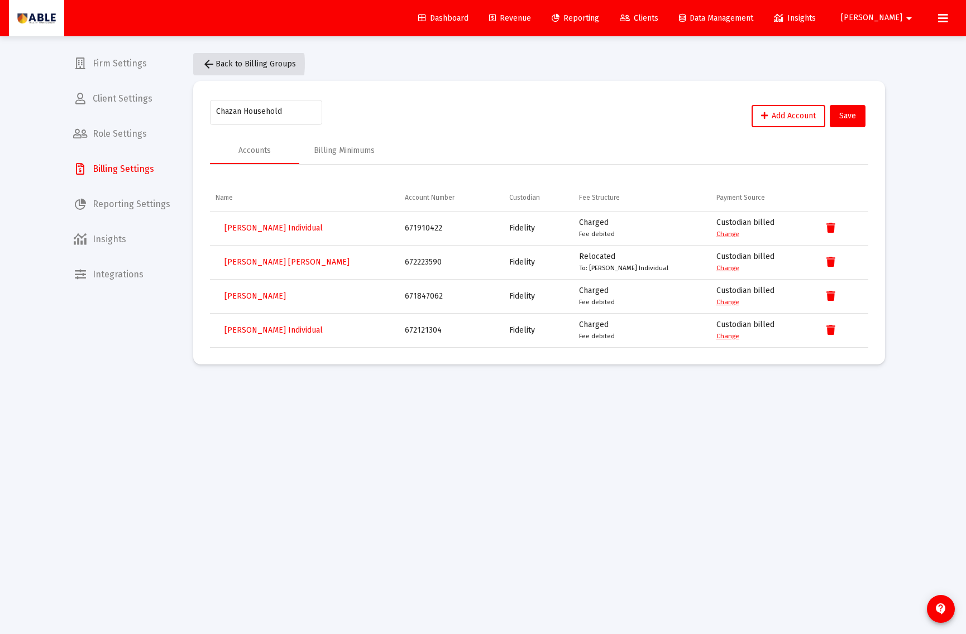
click at [201, 64] on button "arrow_back Back to Billing Groups" at bounding box center [249, 64] width 112 height 22
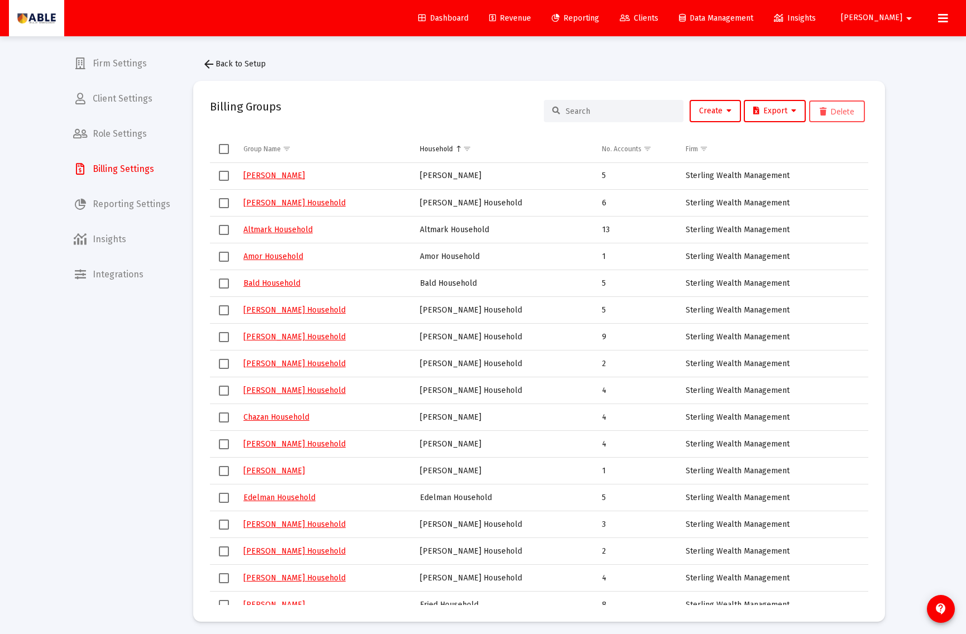
drag, startPoint x: 623, startPoint y: 102, endPoint x: 619, endPoint y: 108, distance: 7.3
click at [622, 102] on div at bounding box center [614, 111] width 140 height 22
click at [618, 108] on input at bounding box center [620, 111] width 109 height 9
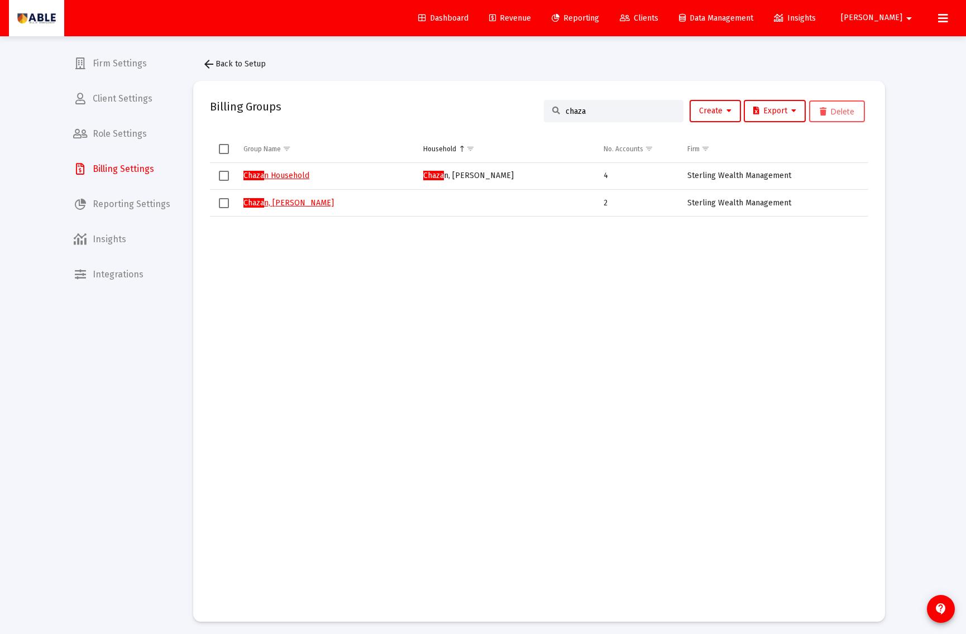
type input "chaza"
click at [309, 204] on link "Chaza n, [PERSON_NAME]" at bounding box center [288, 202] width 90 height 9
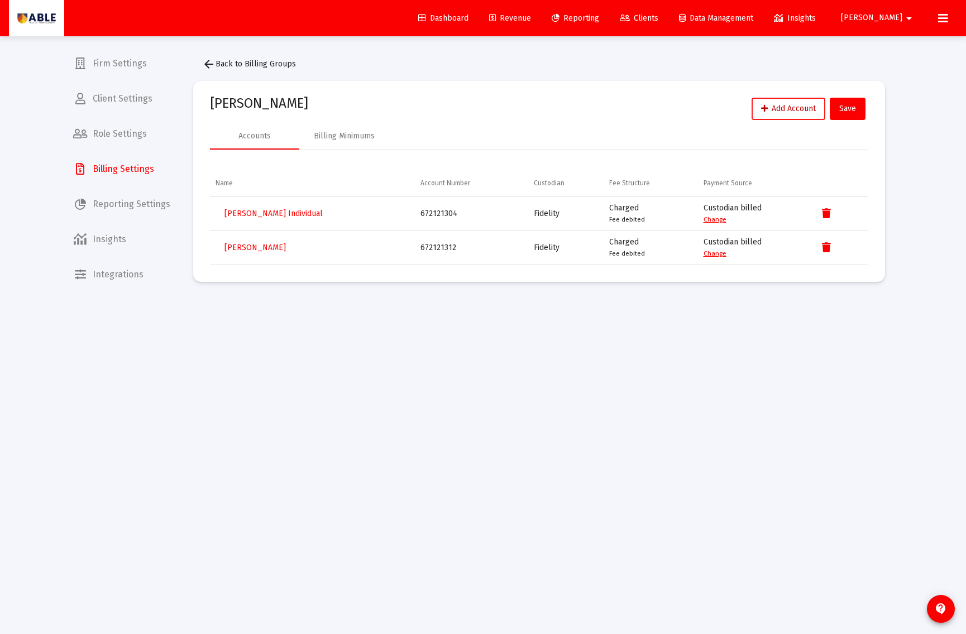
click at [777, 106] on span "Add Account" at bounding box center [788, 108] width 55 height 9
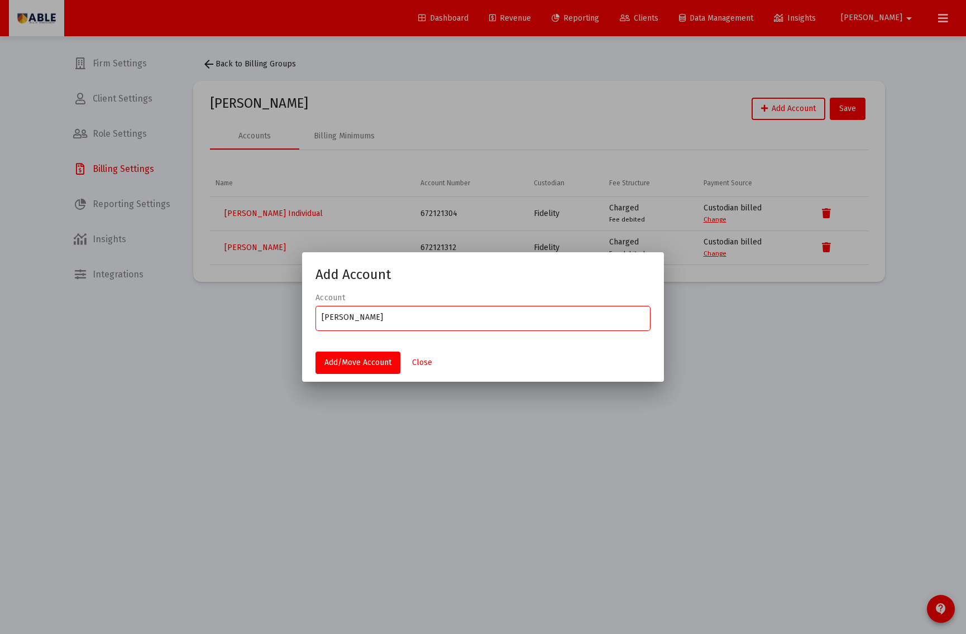
type input "x"
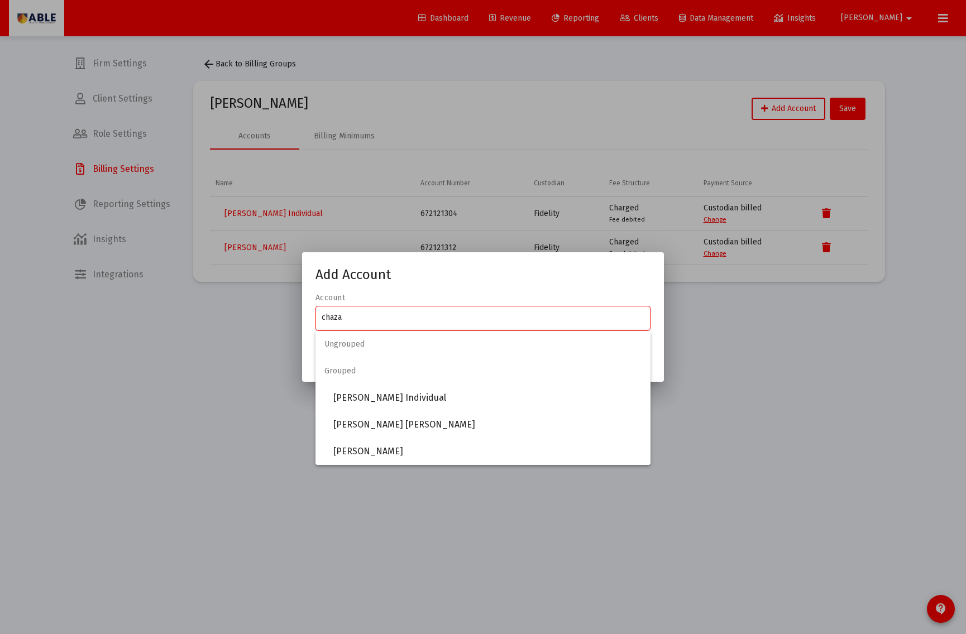
type input "chaza"
click at [775, 355] on div at bounding box center [483, 317] width 966 height 634
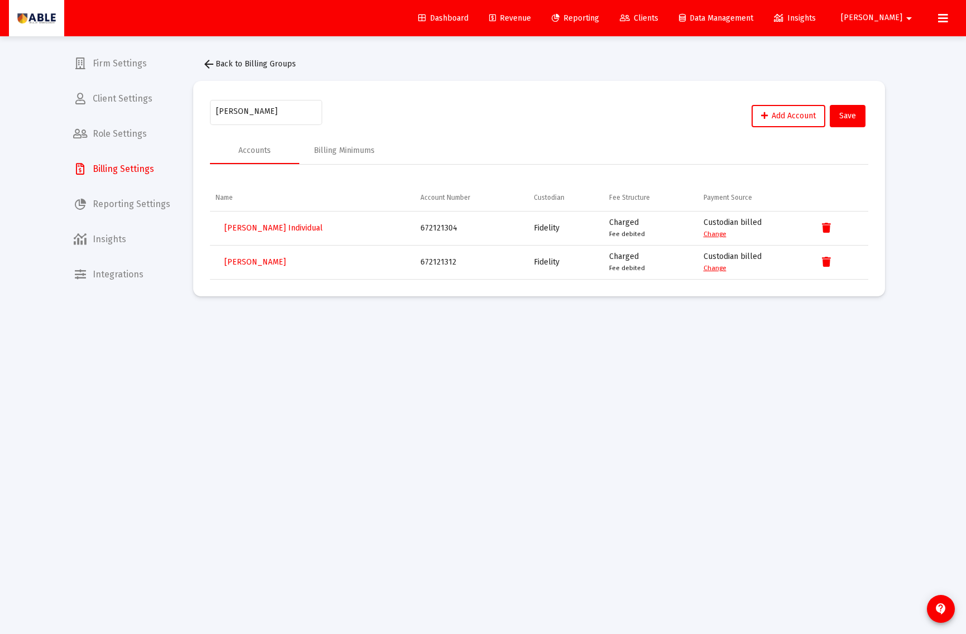
click at [233, 65] on span "arrow_back Back to Billing Groups" at bounding box center [249, 63] width 94 height 9
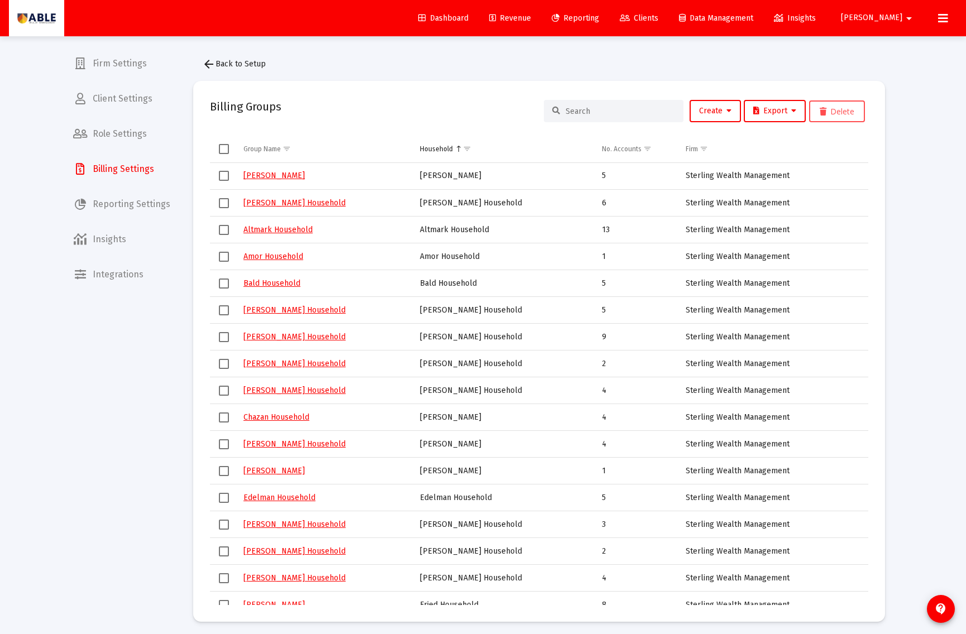
click at [656, 107] on input at bounding box center [620, 111] width 109 height 9
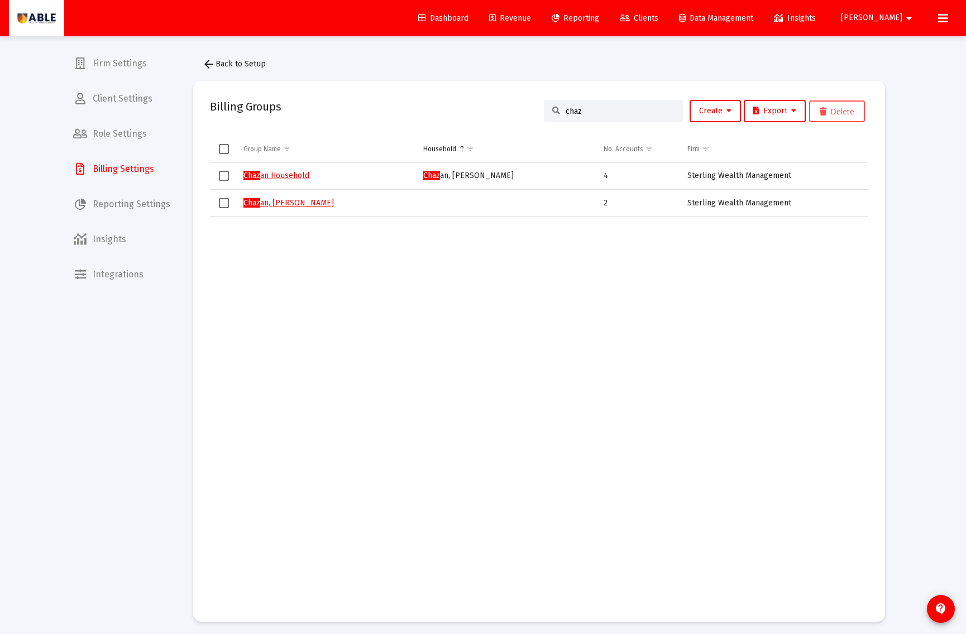
type input "chaz"
click at [291, 174] on link "Chaz an Household" at bounding box center [276, 175] width 66 height 9
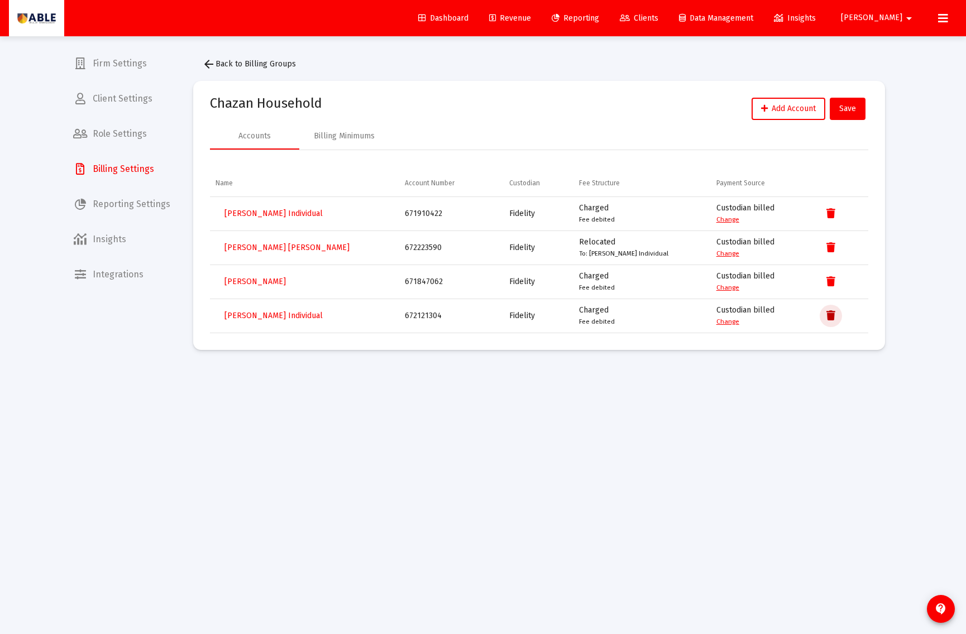
click at [829, 320] on icon "Data grid" at bounding box center [830, 315] width 9 height 13
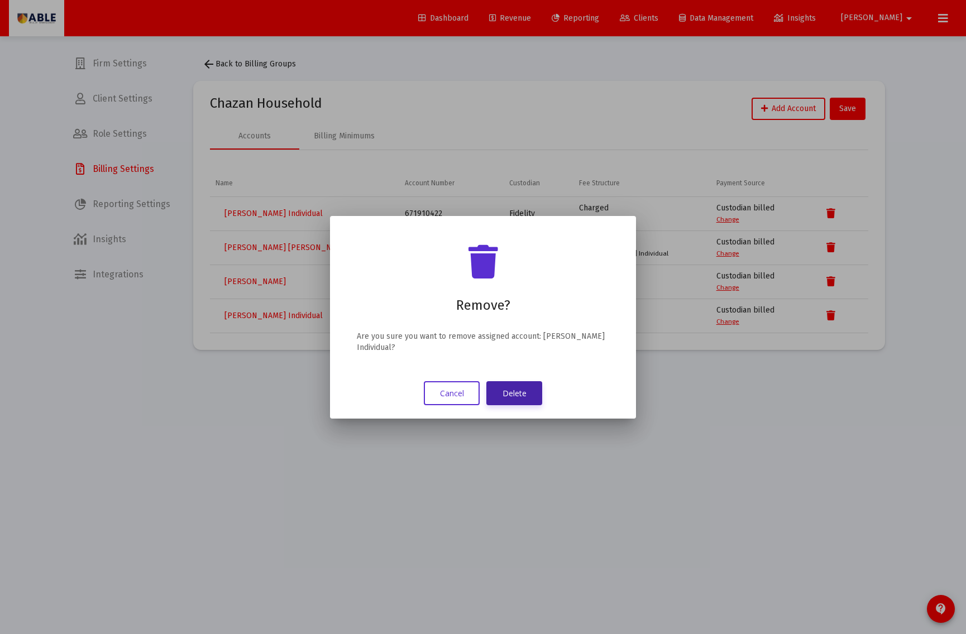
click at [518, 391] on button "Delete" at bounding box center [514, 393] width 56 height 24
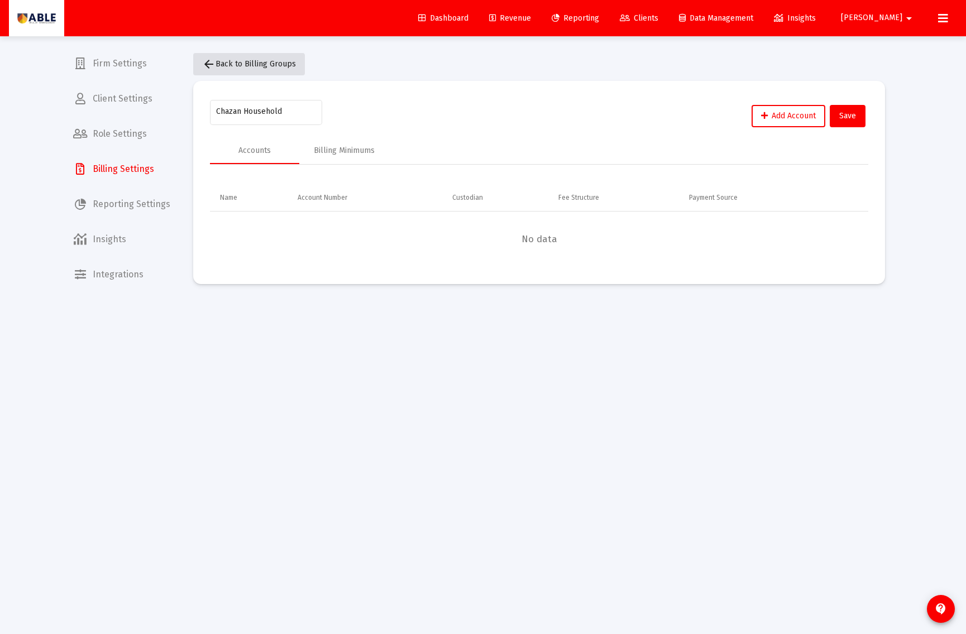
click at [243, 71] on button "arrow_back Back to Billing Groups" at bounding box center [249, 64] width 112 height 22
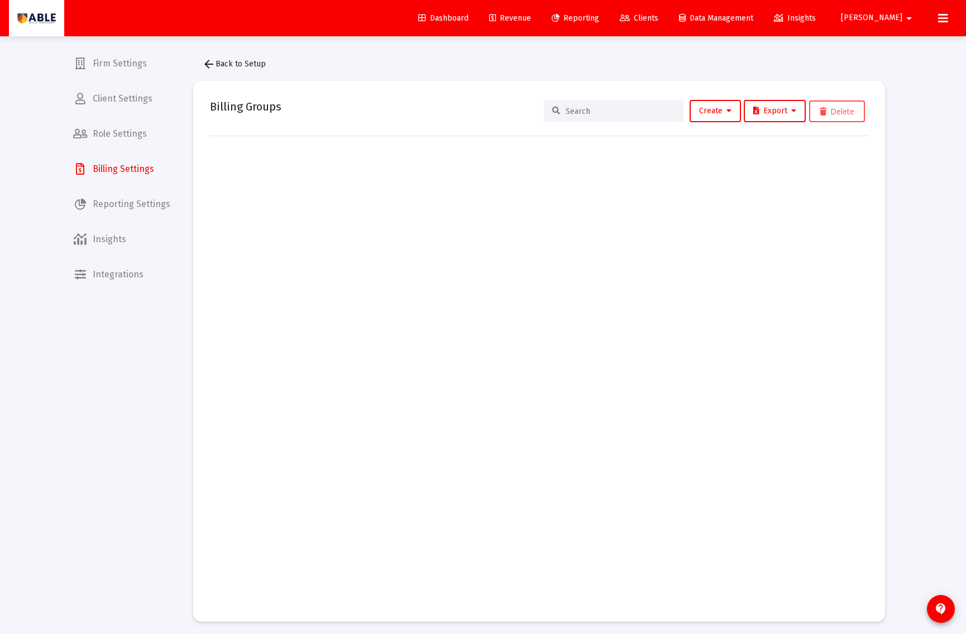
click at [618, 107] on input at bounding box center [620, 111] width 109 height 9
type input "chaza"
click at [118, 58] on span "Firm Settings" at bounding box center [121, 63] width 115 height 27
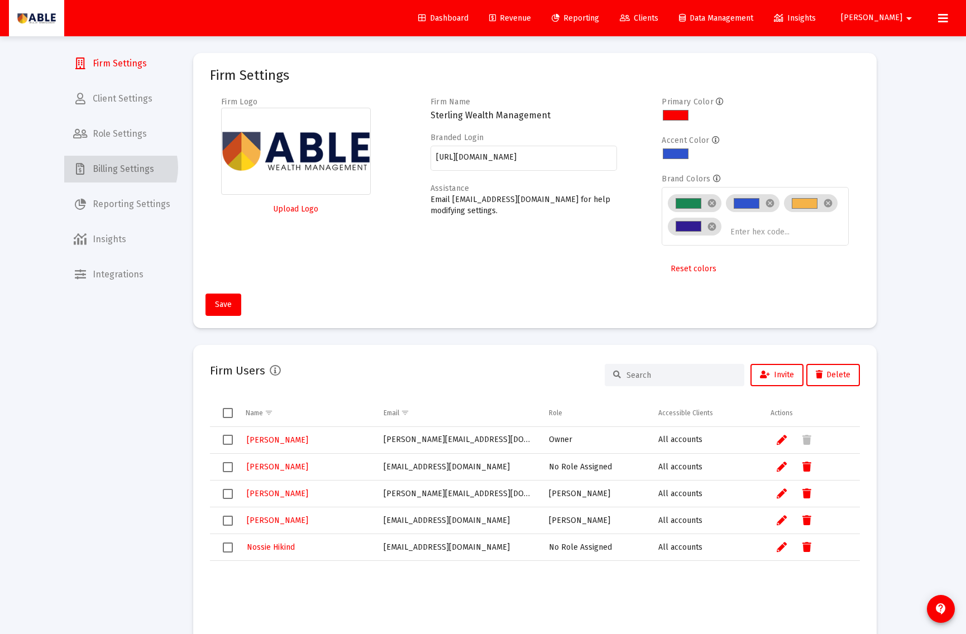
click at [123, 166] on span "Billing Settings" at bounding box center [121, 169] width 115 height 27
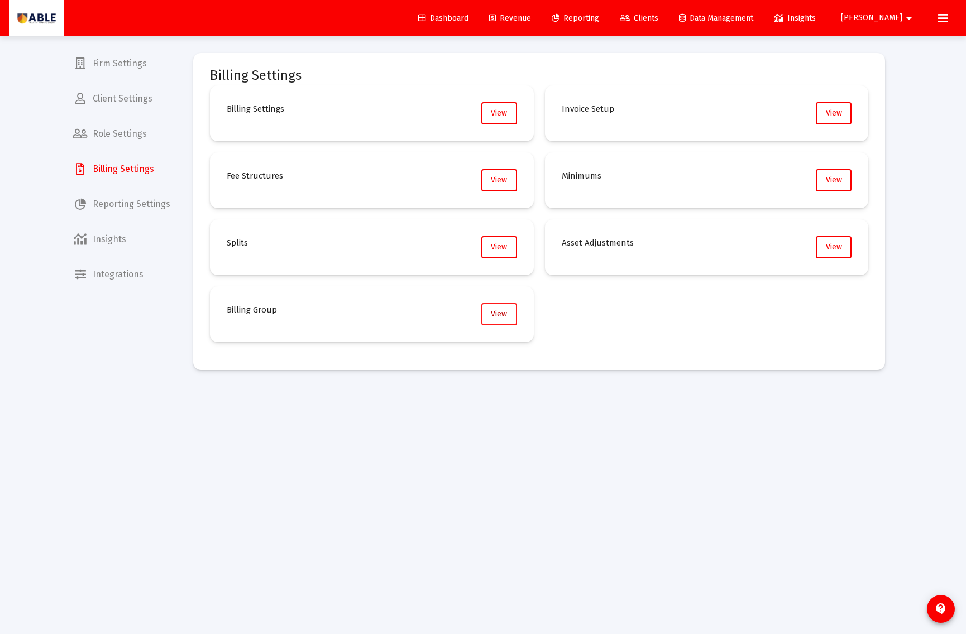
click at [491, 315] on span "View" at bounding box center [499, 313] width 16 height 9
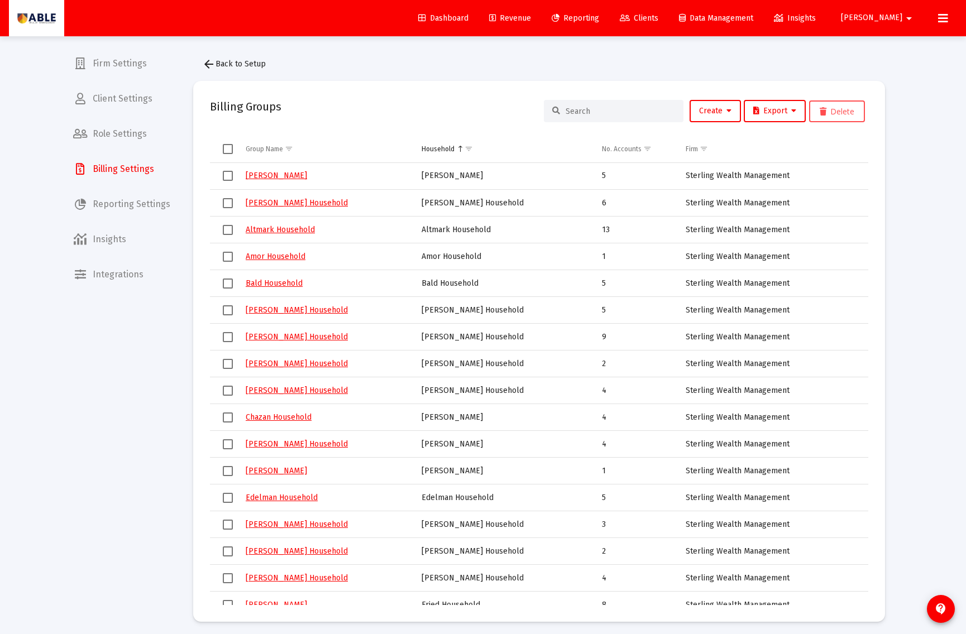
click at [619, 116] on div at bounding box center [614, 111] width 140 height 22
click at [618, 112] on input at bounding box center [620, 111] width 109 height 9
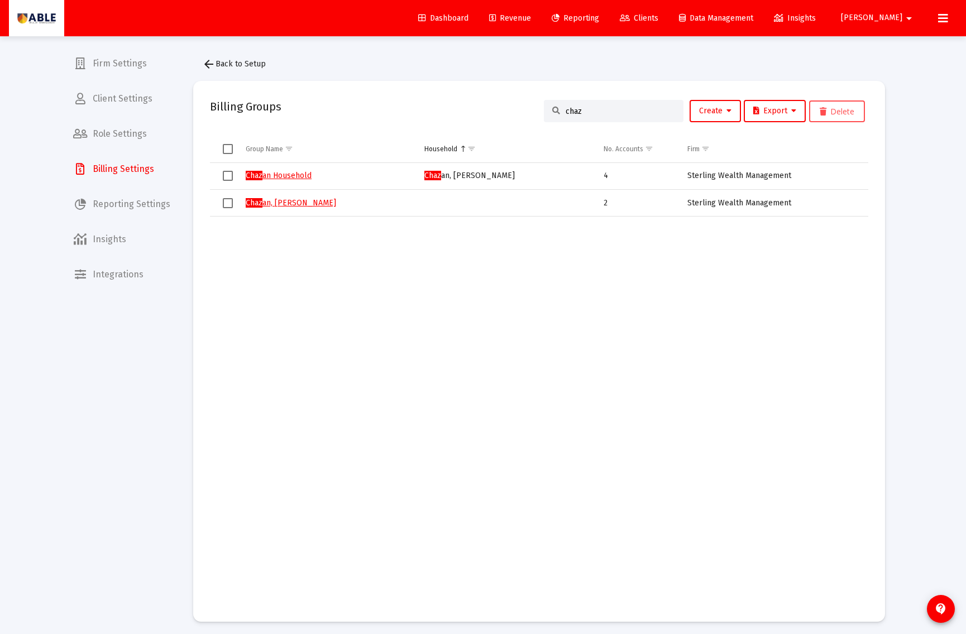
type input "chaz"
click at [294, 174] on link "Chaz an Household" at bounding box center [279, 175] width 66 height 9
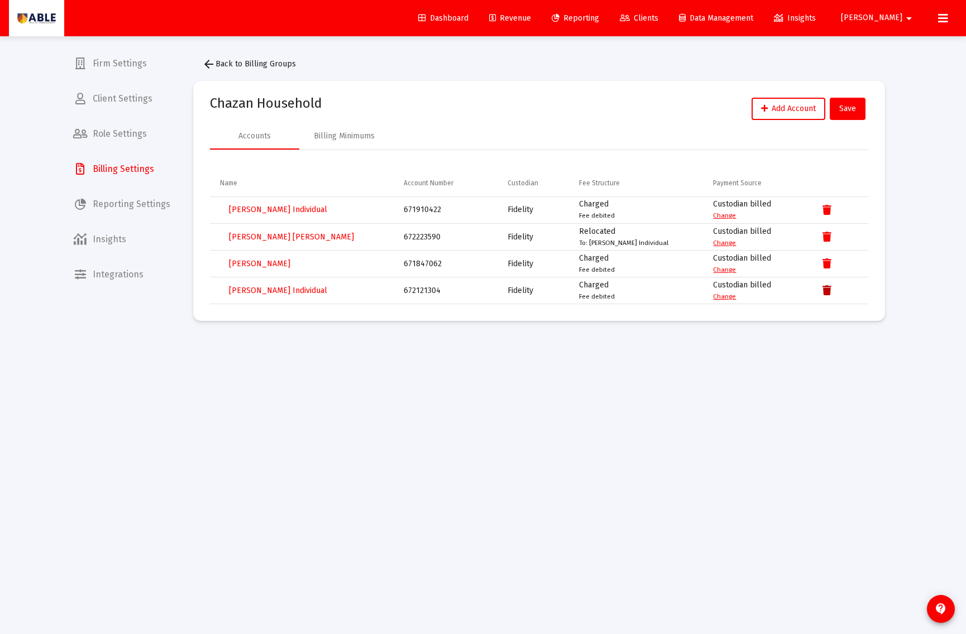
click at [828, 289] on icon "Data grid" at bounding box center [826, 290] width 9 height 13
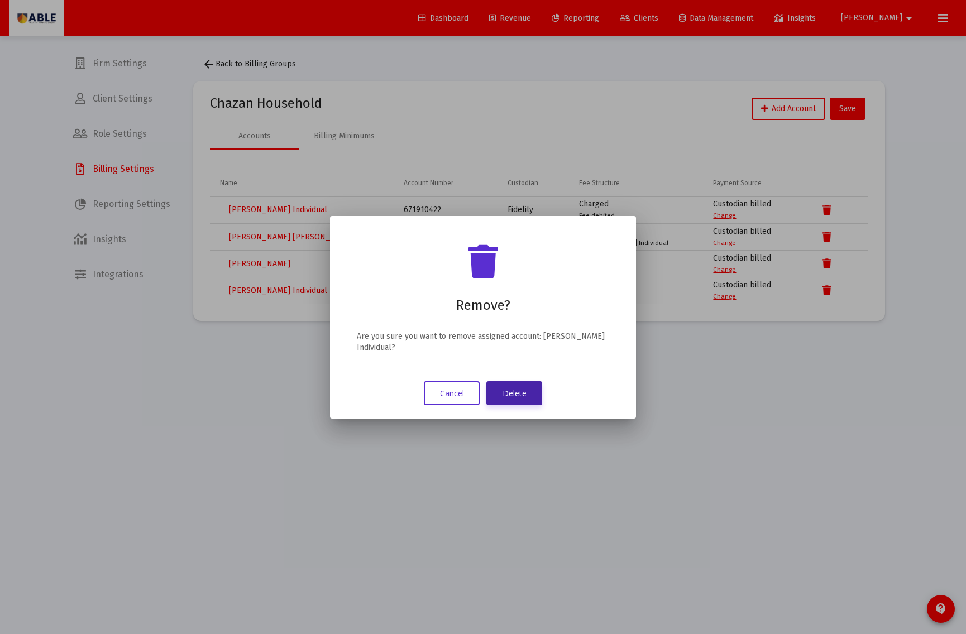
click at [525, 391] on button "Delete" at bounding box center [514, 393] width 56 height 24
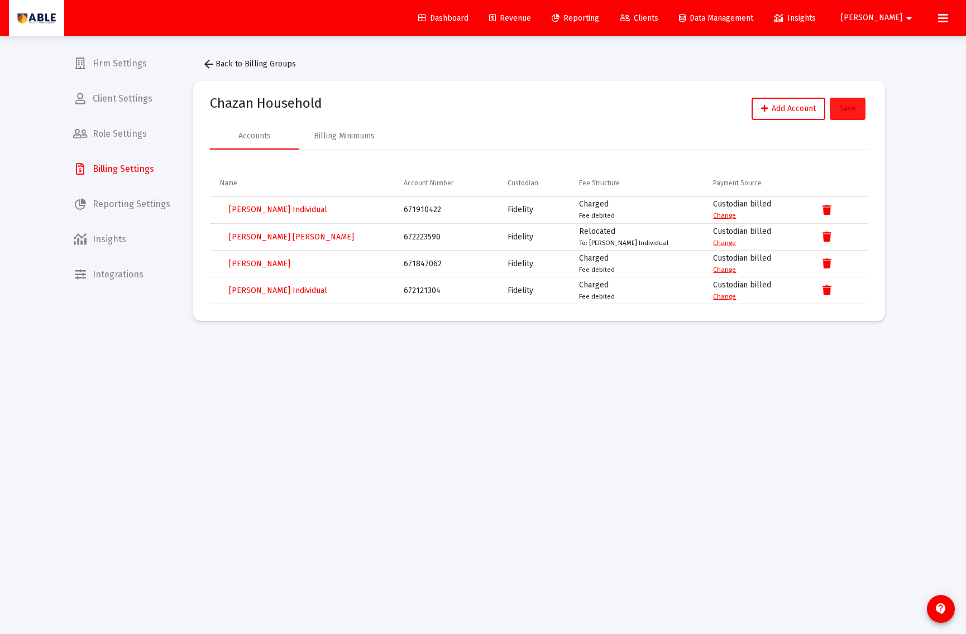
click at [851, 117] on button "Save" at bounding box center [848, 109] width 36 height 22
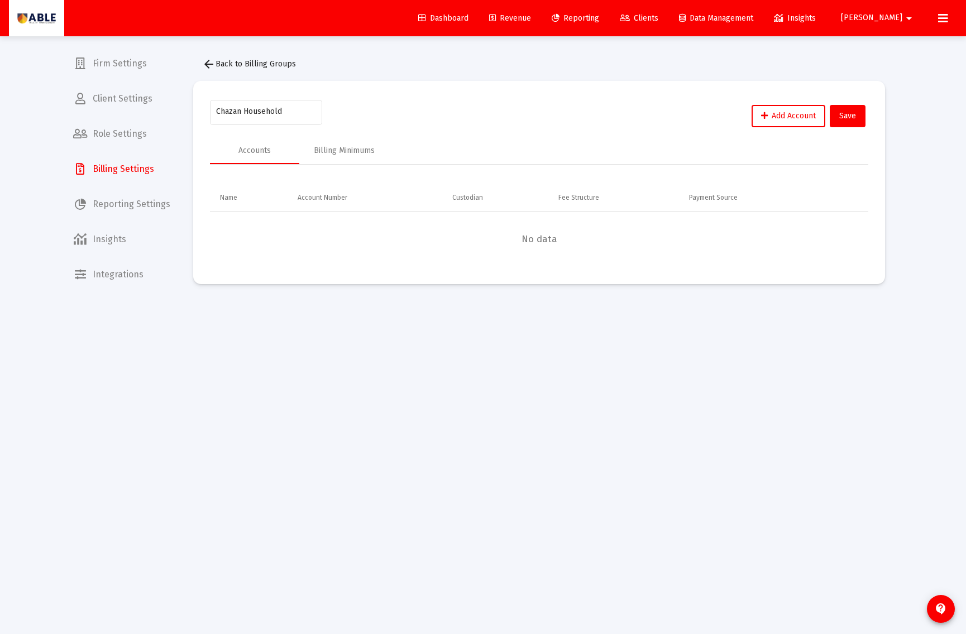
drag, startPoint x: 264, startPoint y: 90, endPoint x: 262, endPoint y: 82, distance: 8.7
click at [264, 87] on mat-card "Chazan Household Add Account Save Accounts Billing Minimums Name Account Number…" at bounding box center [539, 182] width 692 height 203
click at [258, 69] on button "arrow_back Back to Billing Groups" at bounding box center [249, 64] width 112 height 22
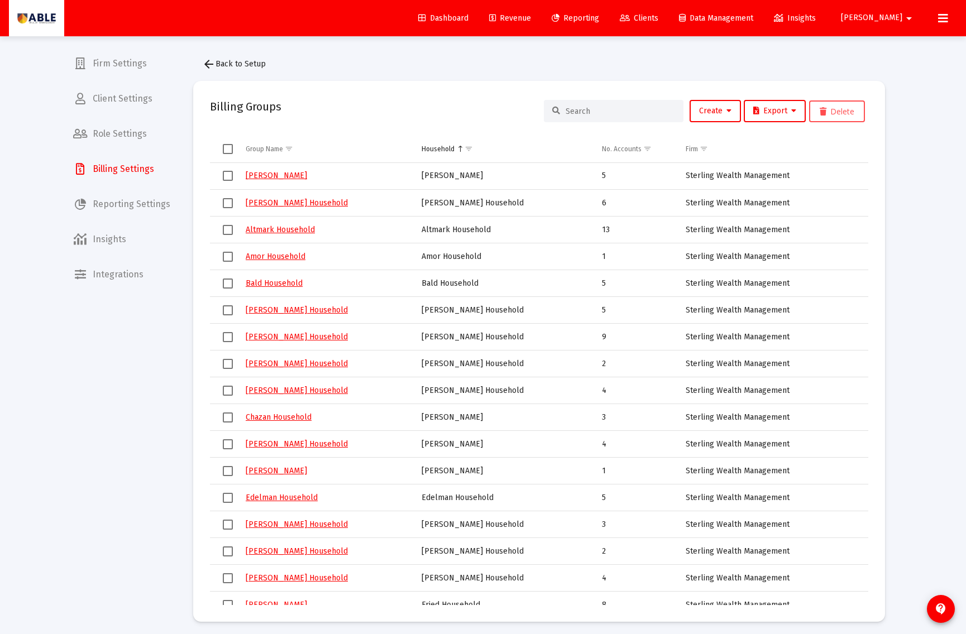
click at [601, 111] on input at bounding box center [620, 111] width 109 height 9
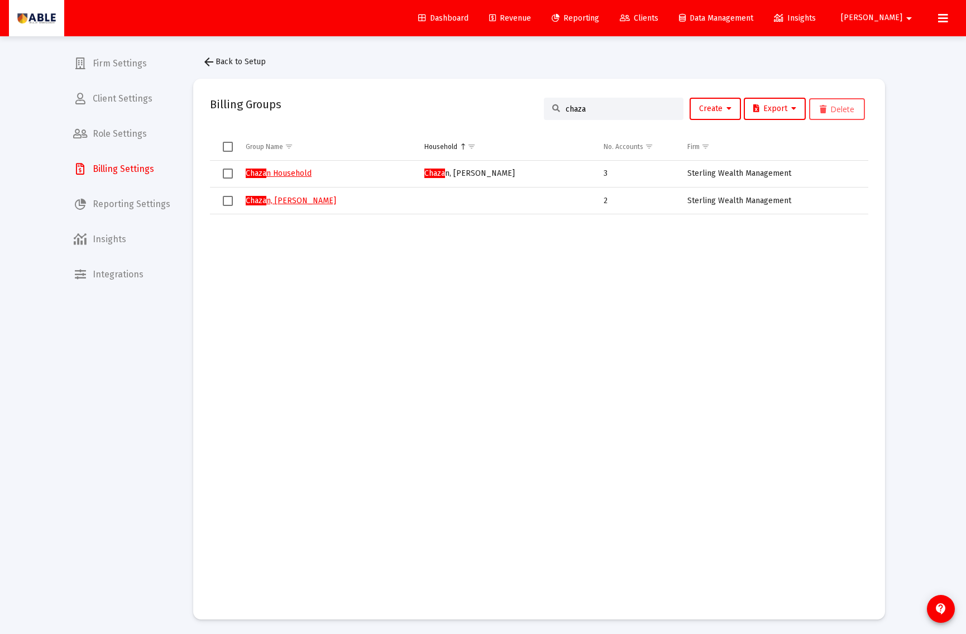
scroll to position [4, 0]
type input "chaza"
click at [295, 199] on link "Chaza n, [PERSON_NAME]" at bounding box center [291, 198] width 90 height 9
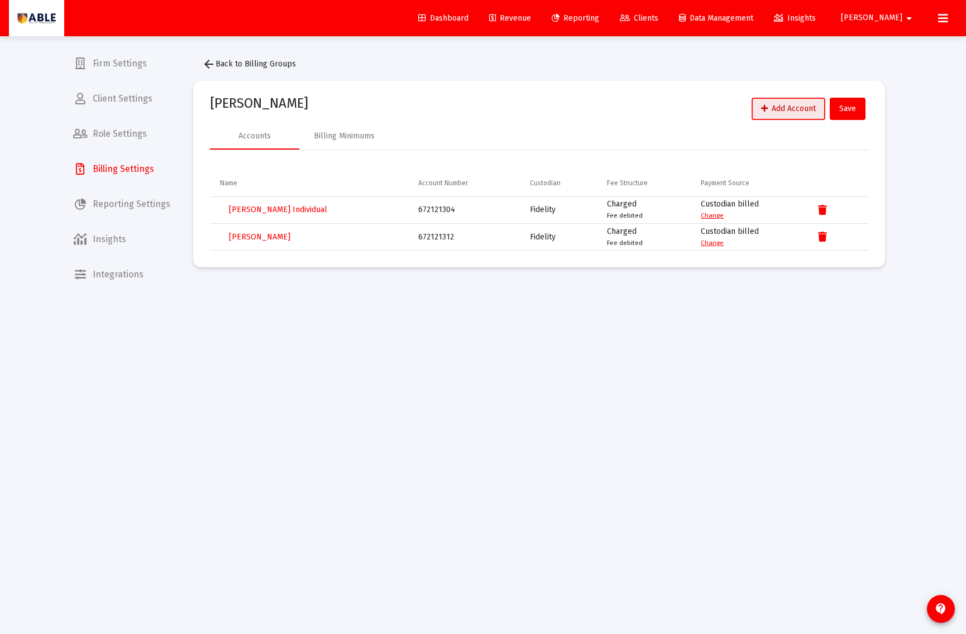
click at [779, 109] on span "Add Account" at bounding box center [788, 108] width 55 height 9
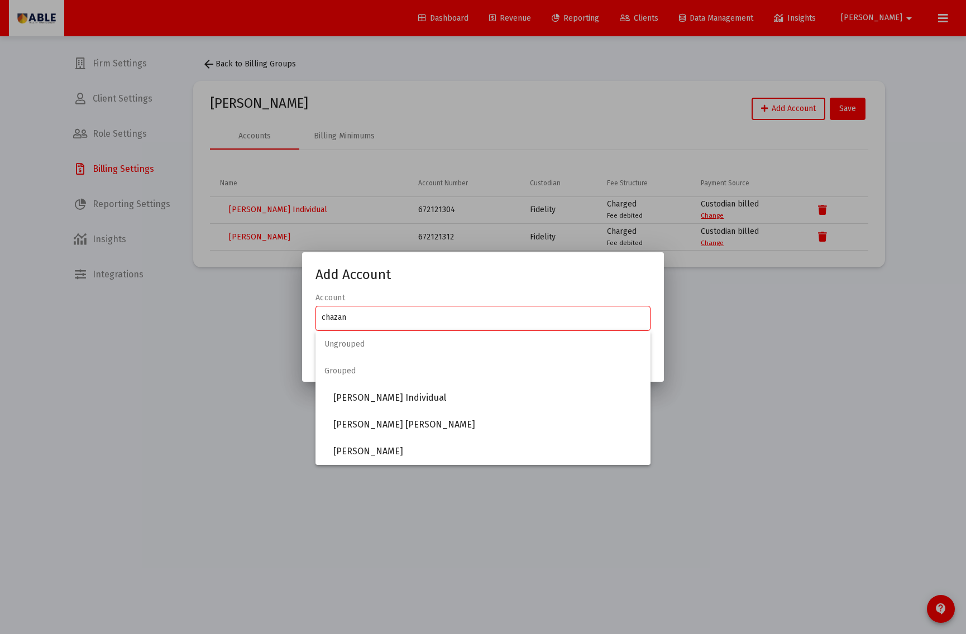
type input "chazan"
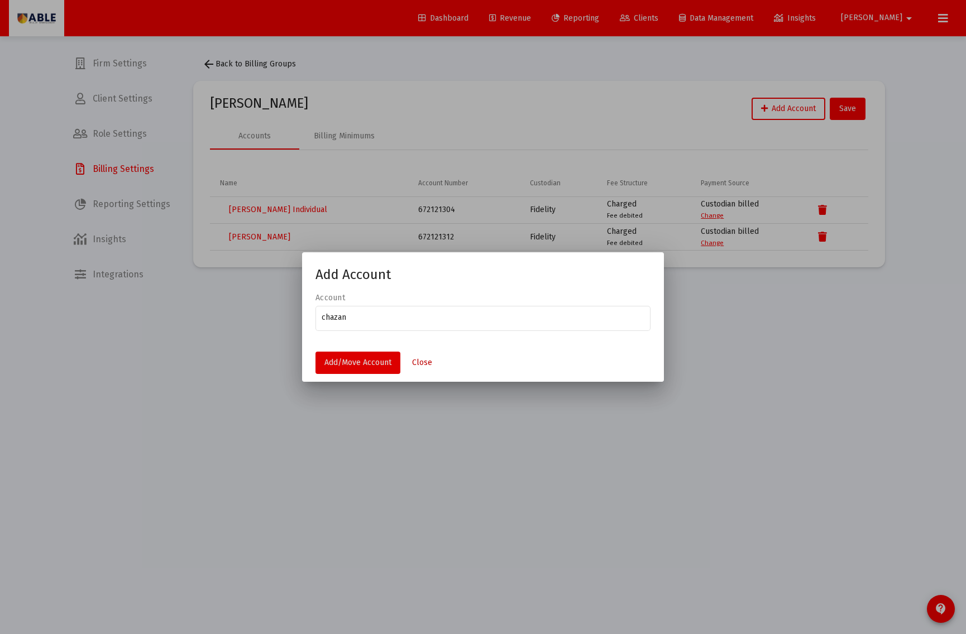
click at [420, 362] on span "Close" at bounding box center [422, 362] width 20 height 9
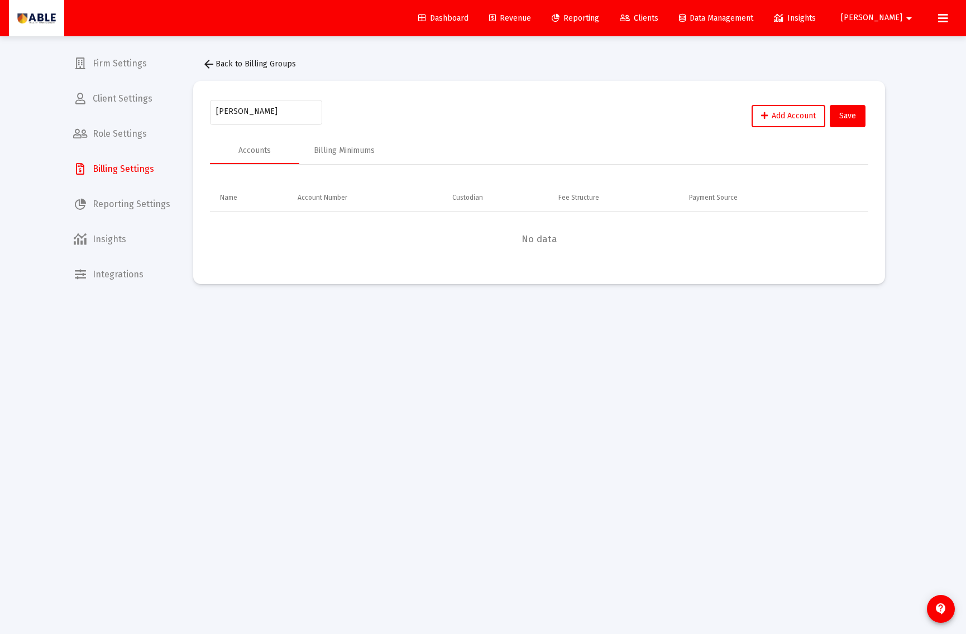
click at [257, 68] on span "arrow_back Back to Billing Groups" at bounding box center [249, 63] width 94 height 9
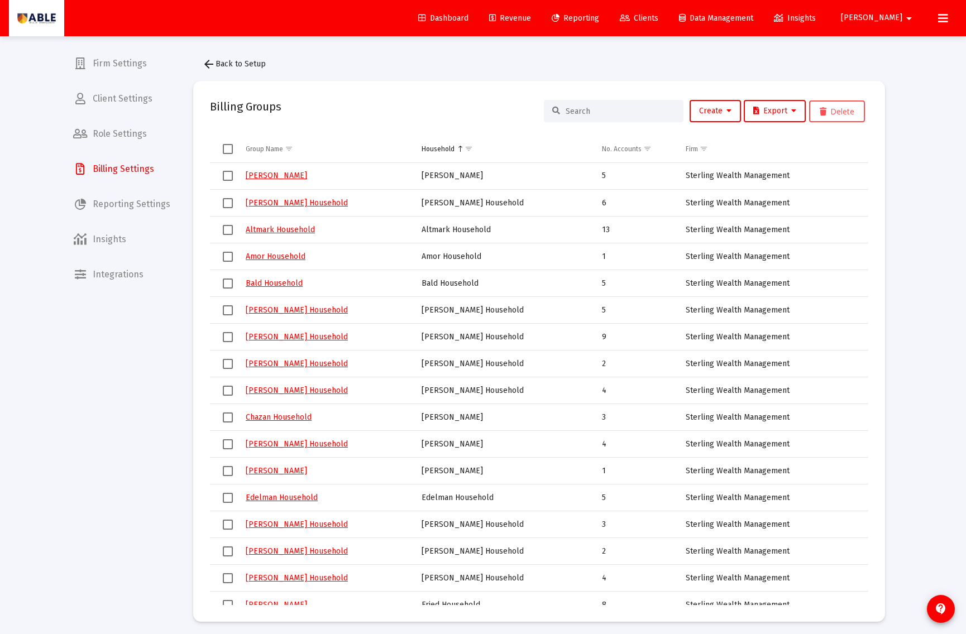
click at [645, 114] on input at bounding box center [620, 111] width 109 height 9
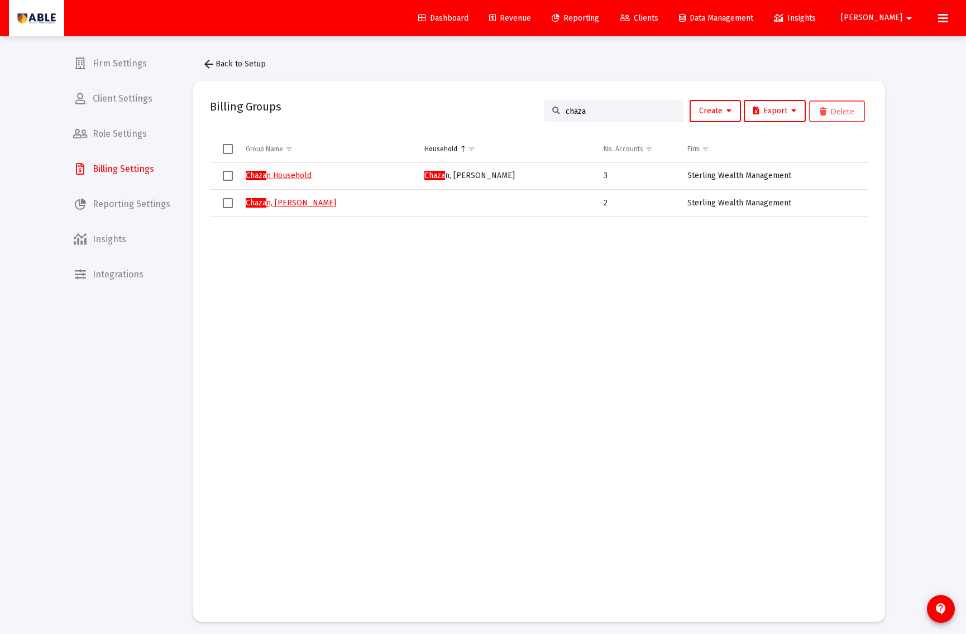
type input "chaza"
click at [296, 201] on link "Chaza n, [PERSON_NAME]" at bounding box center [291, 202] width 90 height 9
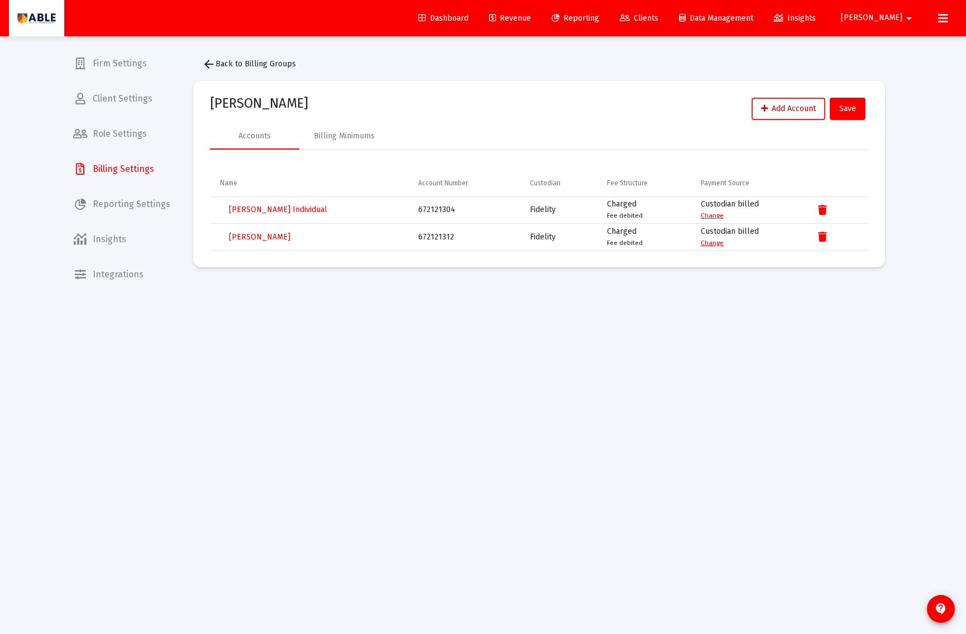
click at [792, 109] on span "Add Account" at bounding box center [788, 108] width 55 height 9
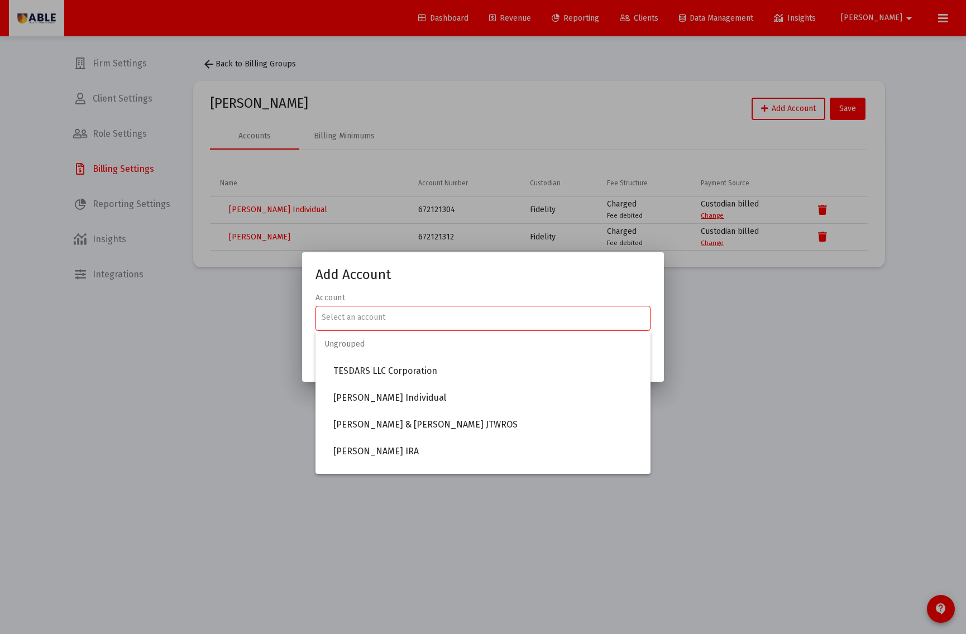
type input "c"
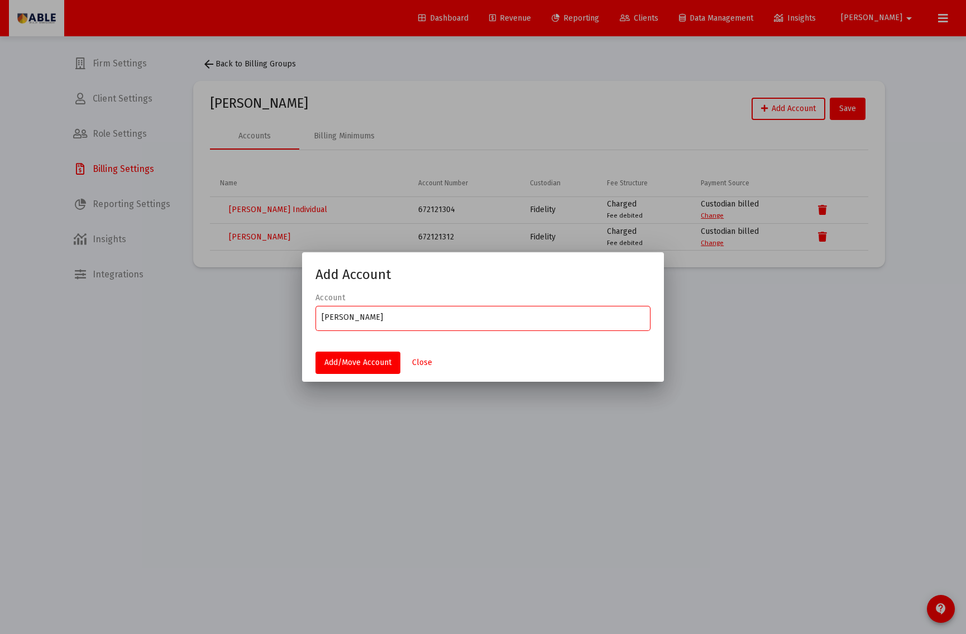
type input "[PERSON_NAME]"
click at [432, 362] on div "Ungrouped Grouped" at bounding box center [482, 358] width 335 height 54
click at [426, 361] on div "Ungrouped Grouped" at bounding box center [482, 358] width 335 height 54
click at [419, 360] on div "Ungrouped Grouped" at bounding box center [482, 358] width 335 height 54
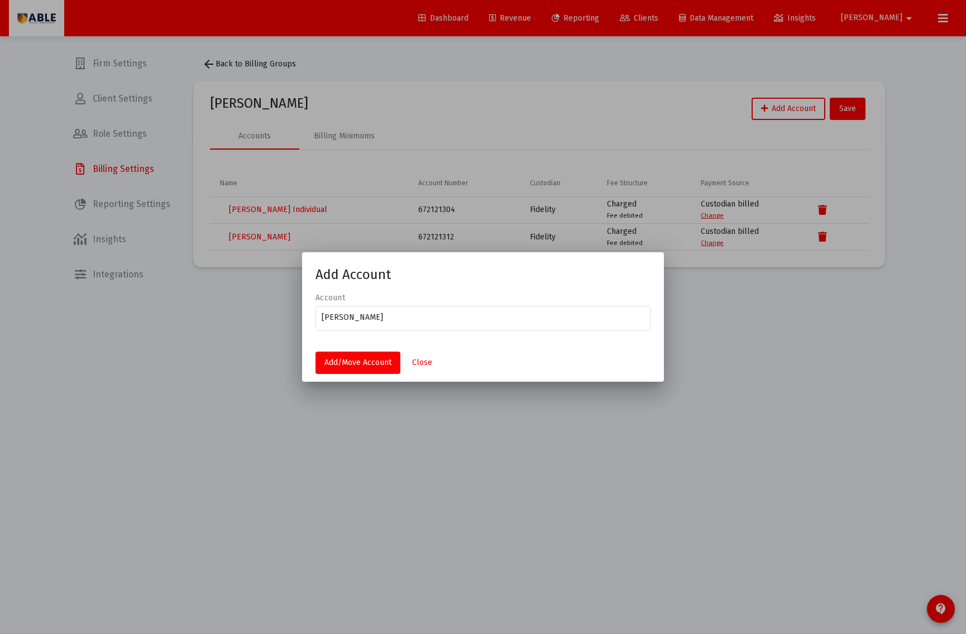
click at [423, 363] on div "Ungrouped Grouped" at bounding box center [482, 358] width 335 height 54
click at [422, 357] on div "Ungrouped Grouped" at bounding box center [482, 358] width 335 height 54
click at [424, 361] on div "Ungrouped Grouped" at bounding box center [482, 358] width 335 height 54
drag, startPoint x: 425, startPoint y: 375, endPoint x: 417, endPoint y: 358, distance: 18.5
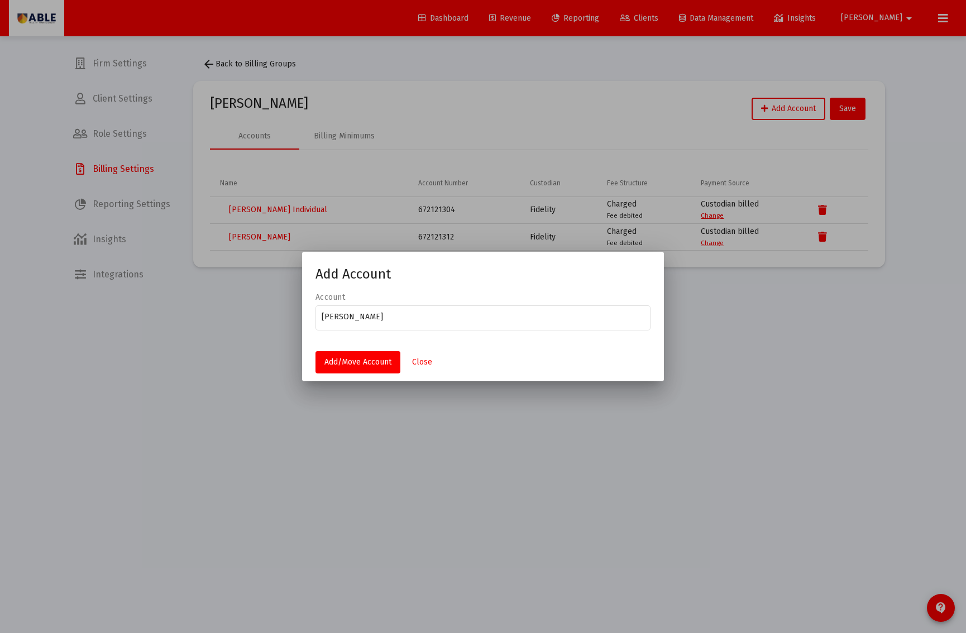
click at [425, 373] on div "Ungrouped Grouped" at bounding box center [482, 358] width 335 height 54
click at [420, 354] on div "Ungrouped Grouped" at bounding box center [482, 358] width 335 height 54
drag, startPoint x: 420, startPoint y: 354, endPoint x: 438, endPoint y: 332, distance: 28.2
click at [420, 354] on div "Ungrouped Grouped" at bounding box center [482, 358] width 335 height 54
